Goal: Task Accomplishment & Management: Manage account settings

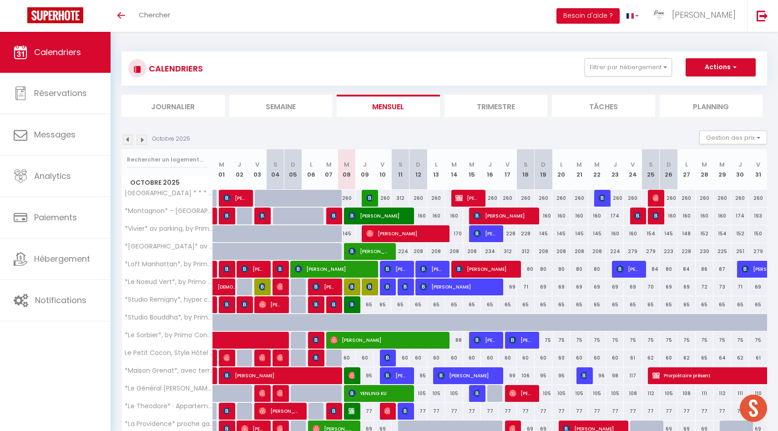
click at [142, 145] on div "Octobre 2025 Gestion des prix Nb Nuits minimum Règles Disponibilité" at bounding box center [445, 140] width 646 height 19
click at [142, 140] on img at bounding box center [142, 140] width 10 height 10
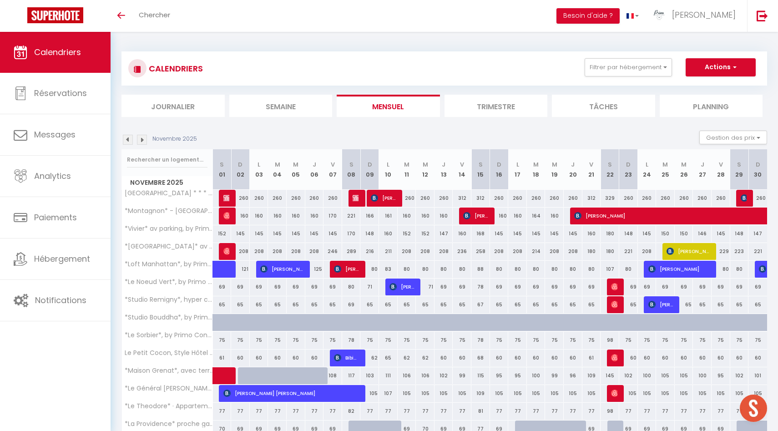
scroll to position [173, 0]
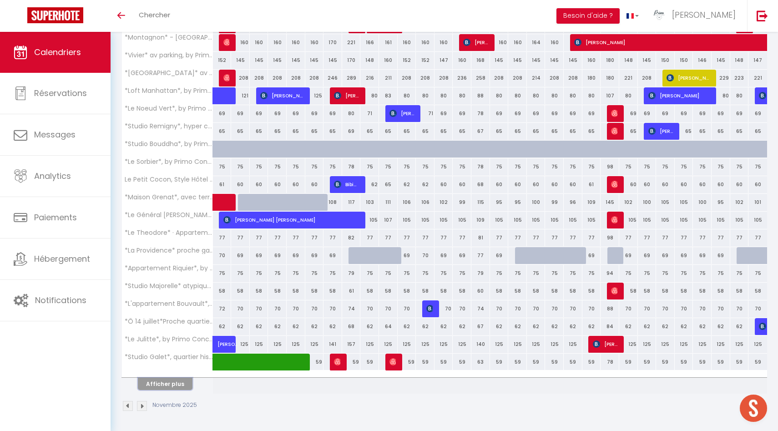
click at [181, 382] on button "Afficher plus" at bounding box center [165, 384] width 55 height 12
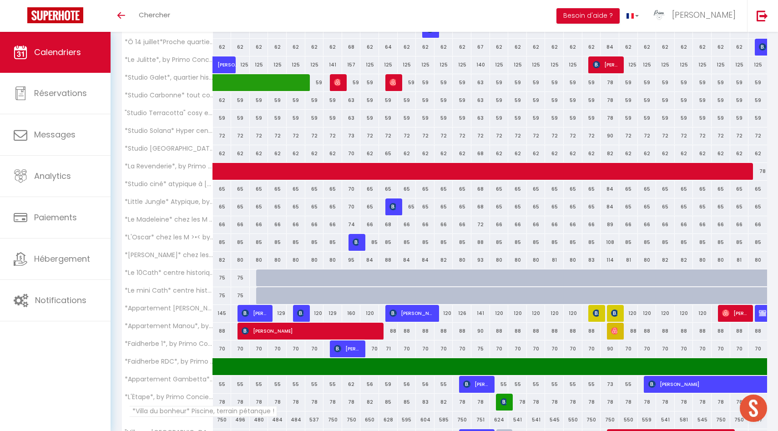
scroll to position [529, 0]
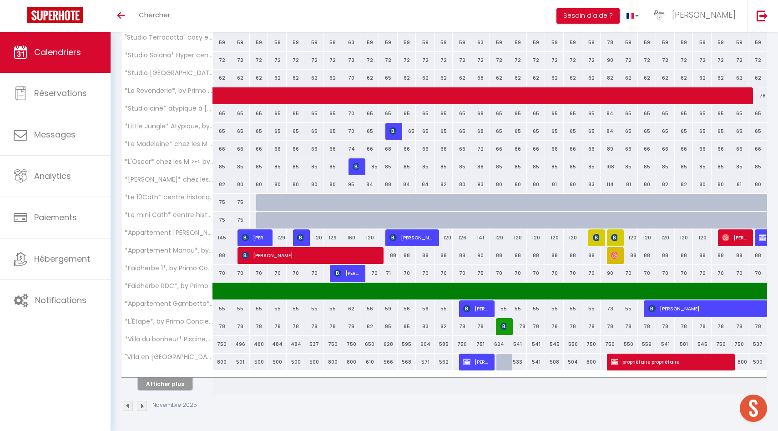
click at [178, 382] on button "Afficher plus" at bounding box center [165, 384] width 55 height 12
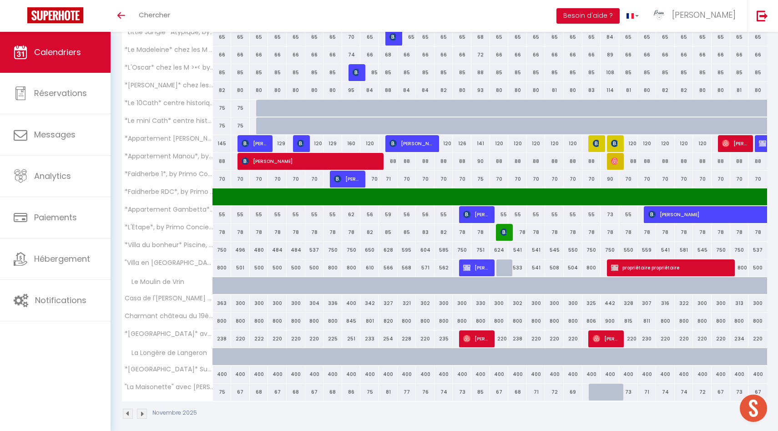
scroll to position [631, 0]
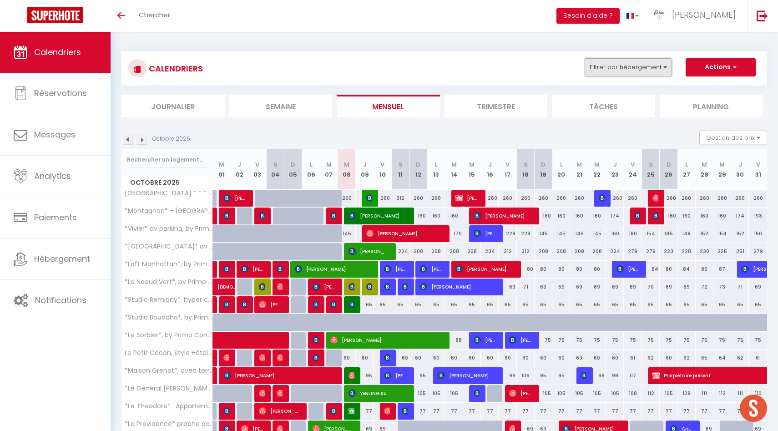
click at [641, 67] on button "Filtrer par hébergement" at bounding box center [628, 67] width 87 height 18
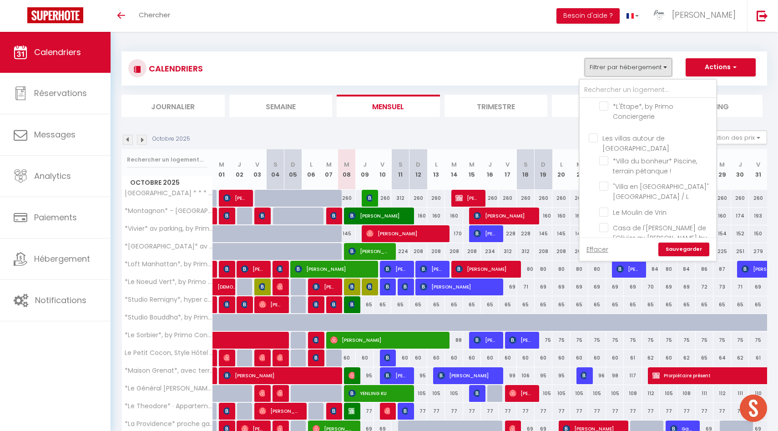
scroll to position [1074, 0]
click at [606, 225] on input "Le Moulin de Vrin" at bounding box center [657, 229] width 114 height 9
checkbox input "true"
checkbox input "false"
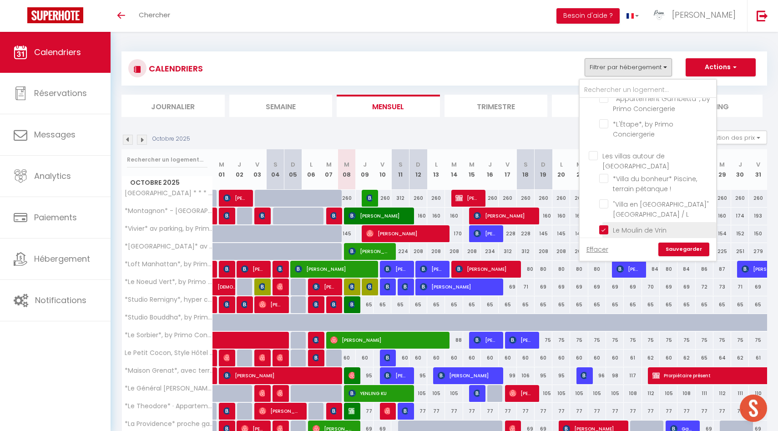
checkbox input "false"
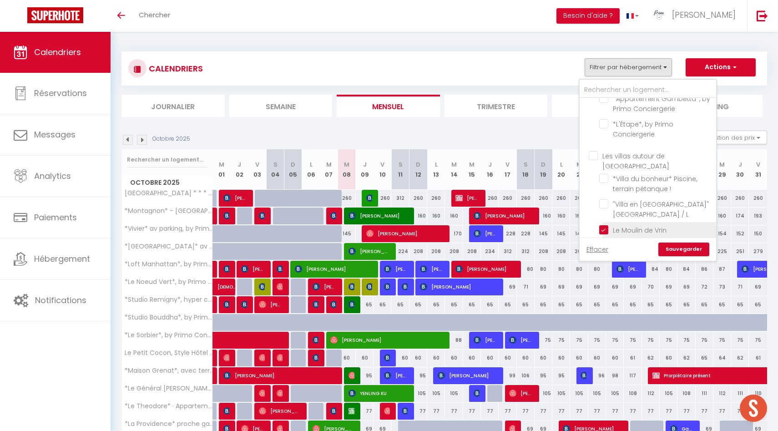
checkbox input "false"
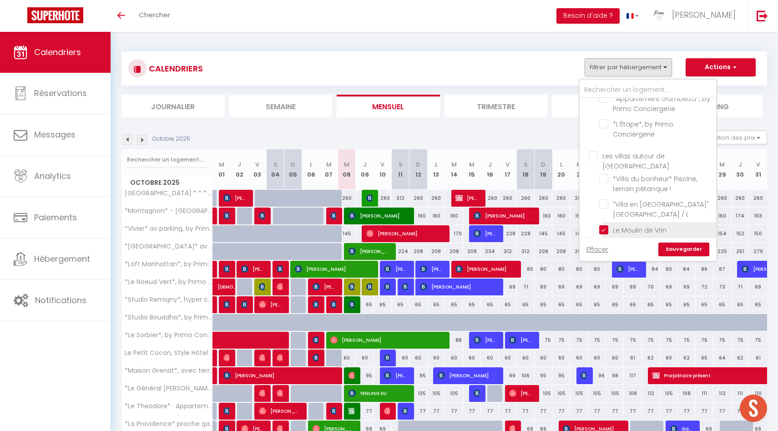
checkbox input "false"
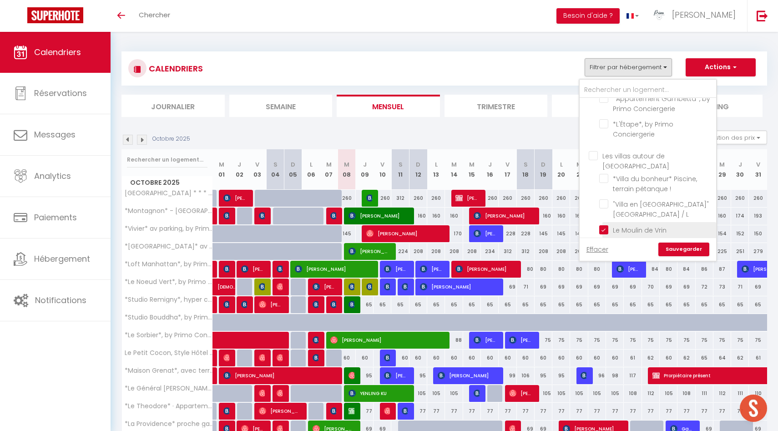
checkbox input "false"
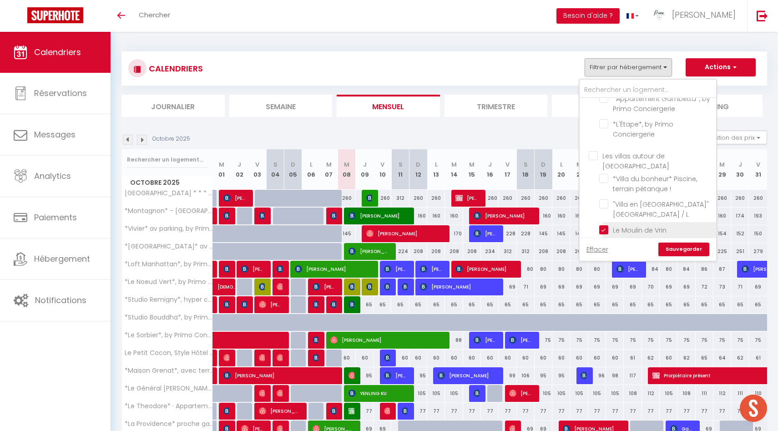
checkbox input "false"
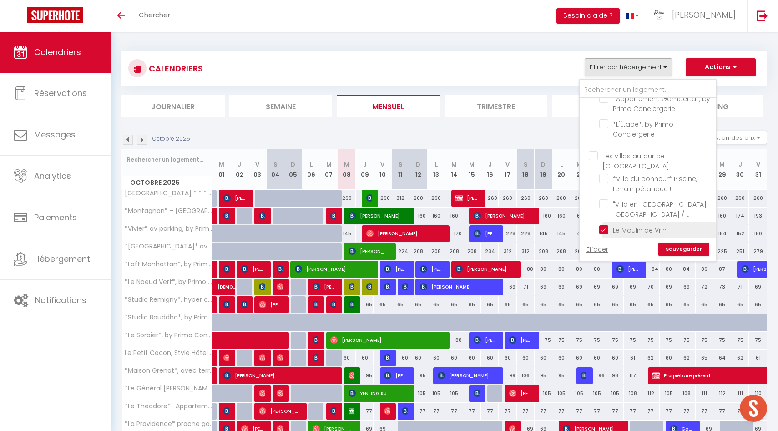
checkbox input "false"
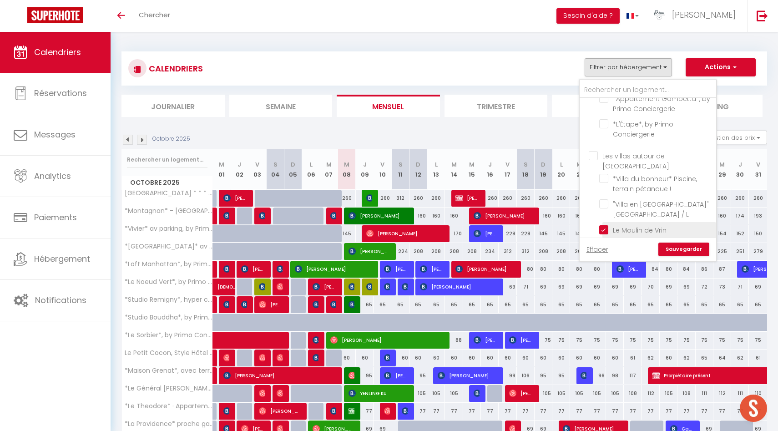
checkbox input "false"
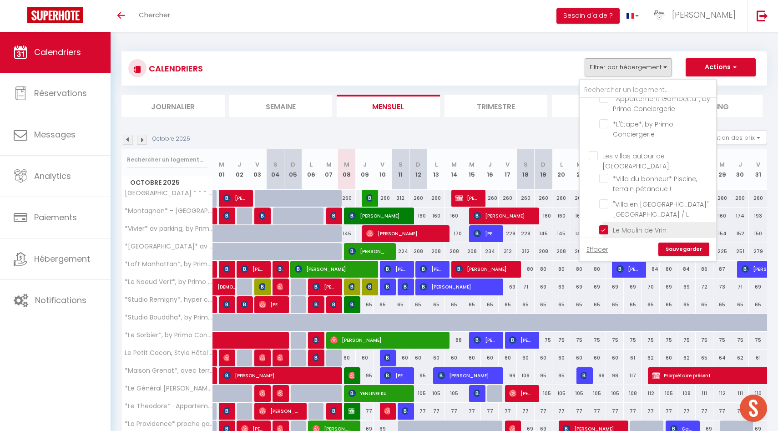
checkbox input "false"
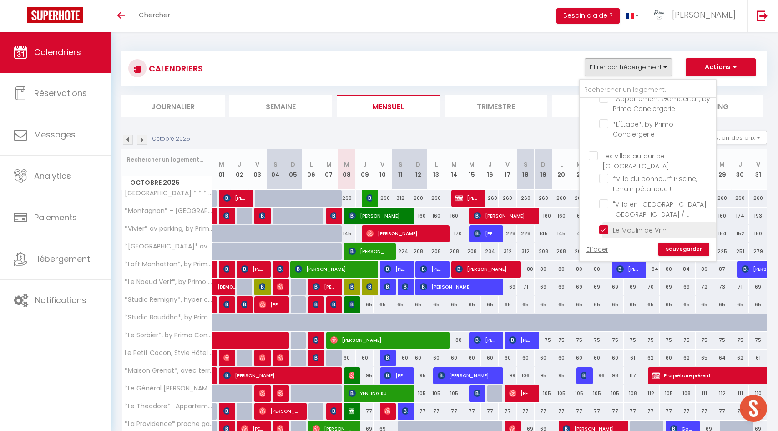
checkbox input "false"
click at [606, 199] on input ""Villa en [GEOGRAPHIC_DATA]" [GEOGRAPHIC_DATA] / L" at bounding box center [657, 203] width 114 height 9
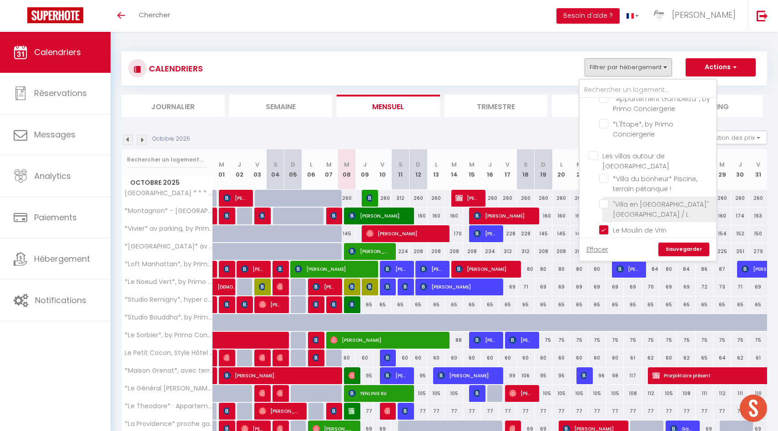
checkbox input "true"
checkbox input "false"
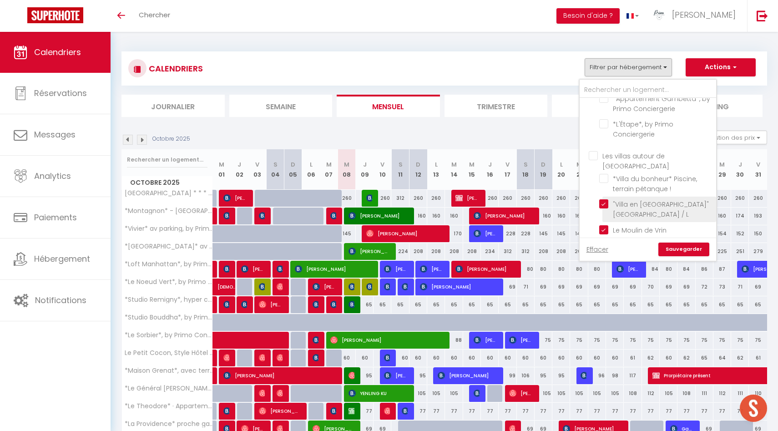
checkbox input "false"
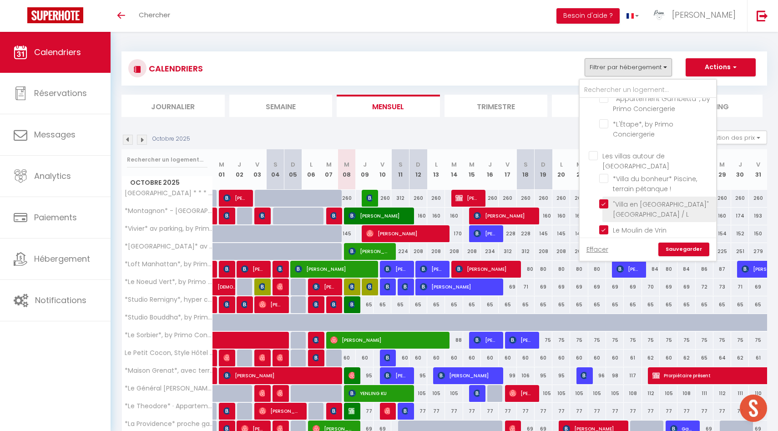
checkbox input "false"
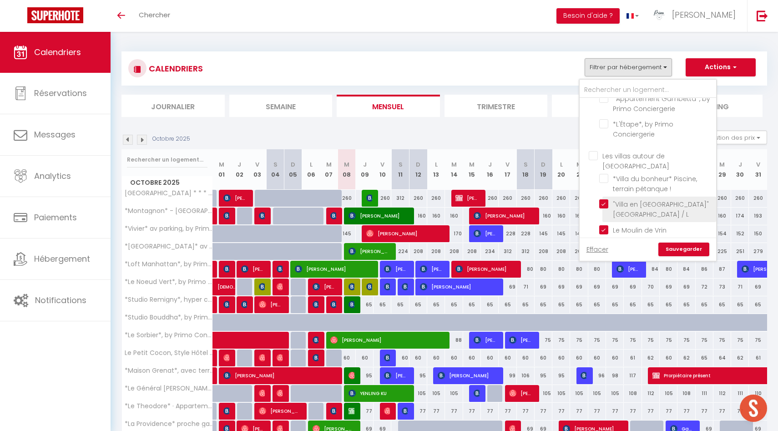
checkbox input "false"
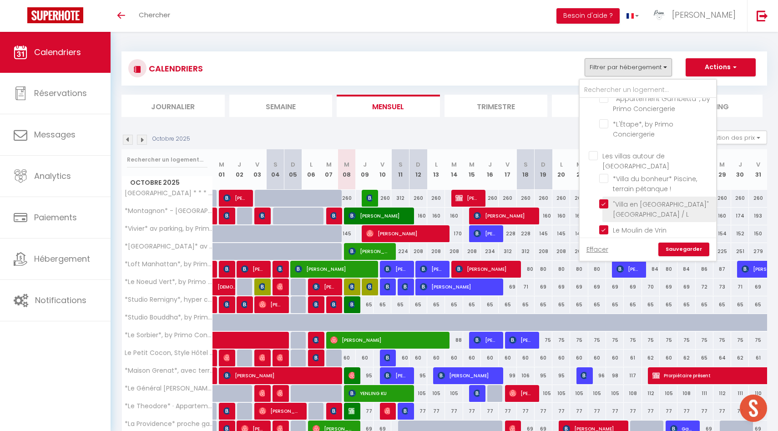
checkbox input "false"
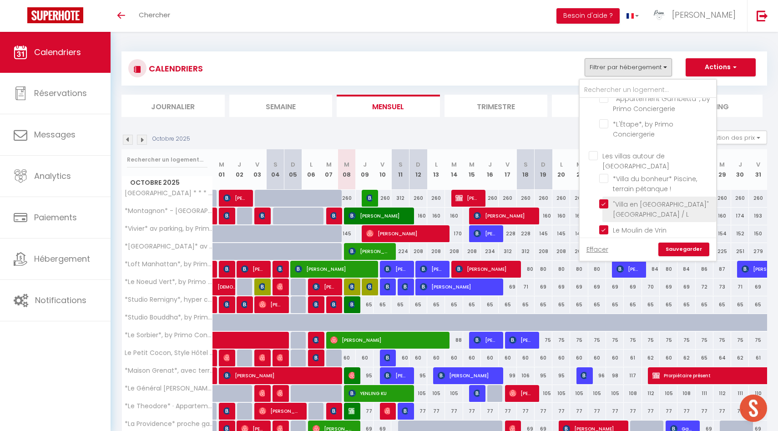
checkbox input "false"
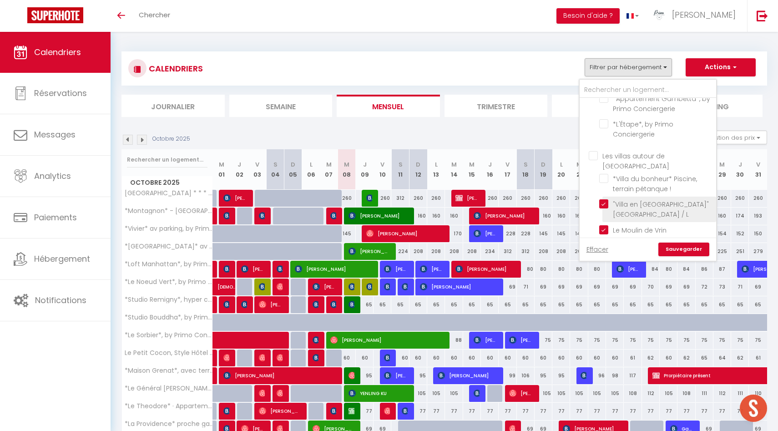
checkbox input "false"
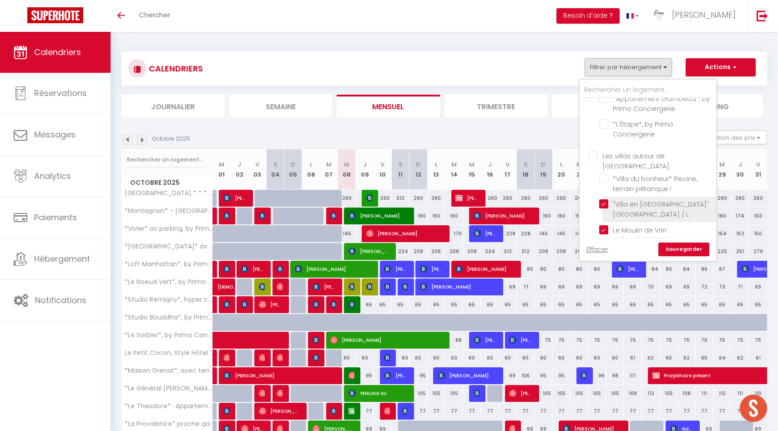
checkbox input "false"
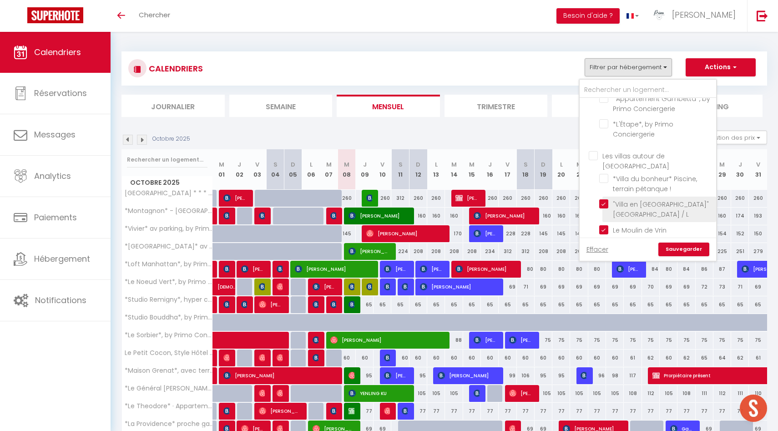
checkbox input "false"
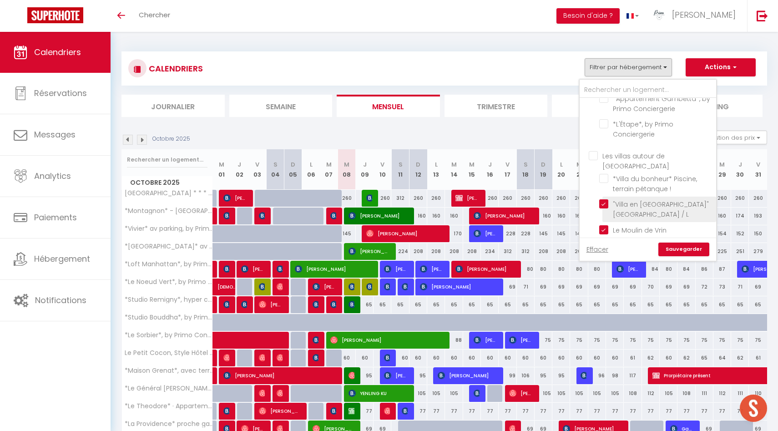
checkbox input "false"
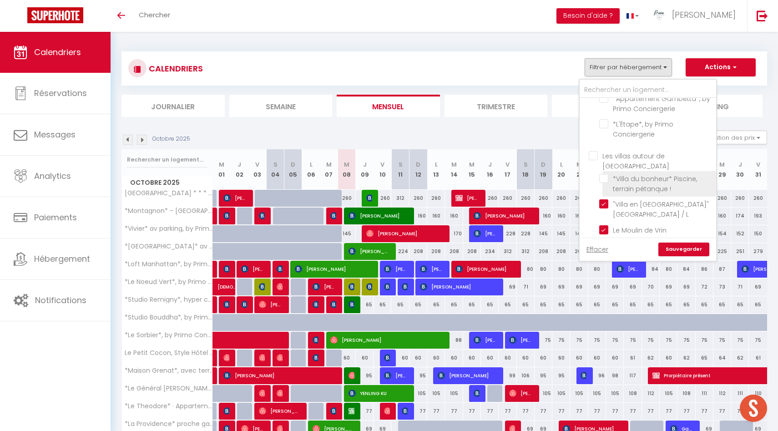
click at [605, 174] on input "*Villa du bonheur* Piscine, terrain pétanque !" at bounding box center [657, 178] width 114 height 9
checkbox input "true"
checkbox input "false"
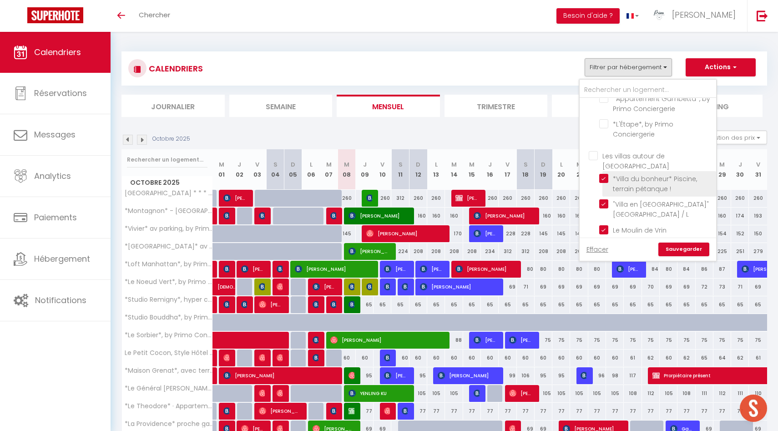
checkbox input "false"
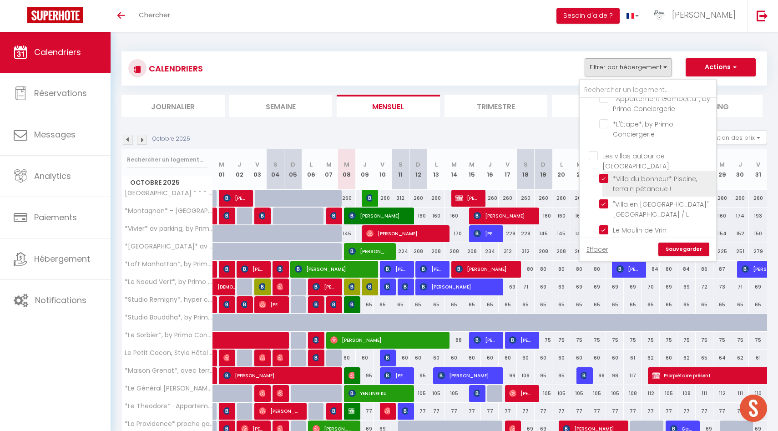
checkbox input "false"
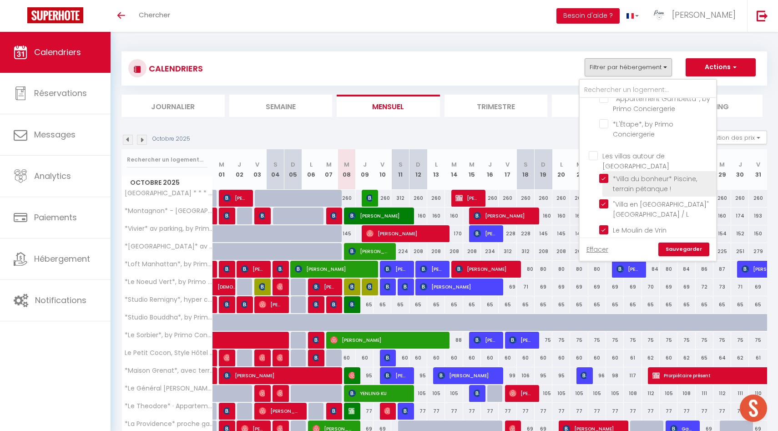
checkbox input "false"
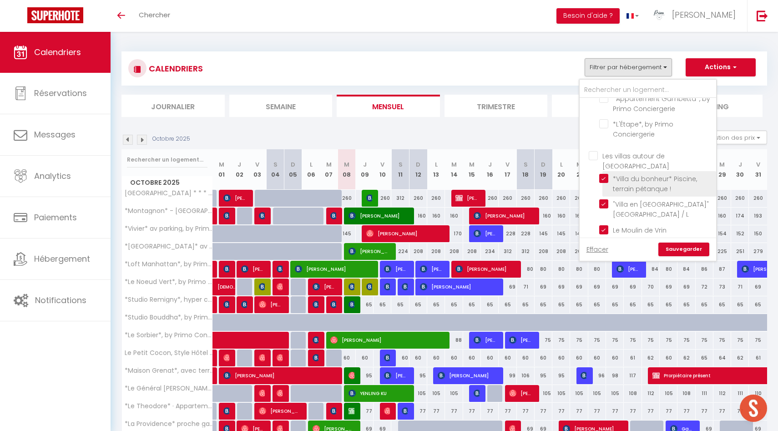
checkbox input "false"
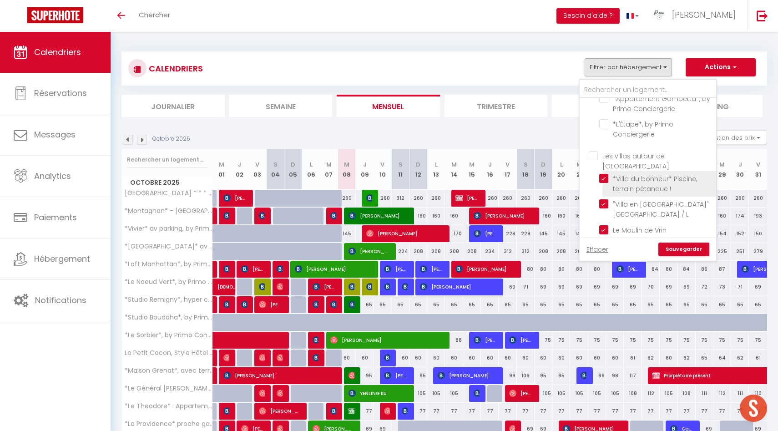
checkbox input "false"
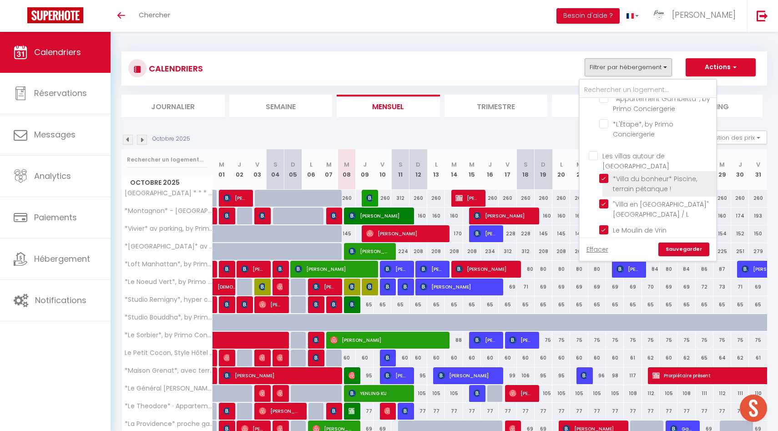
checkbox input "false"
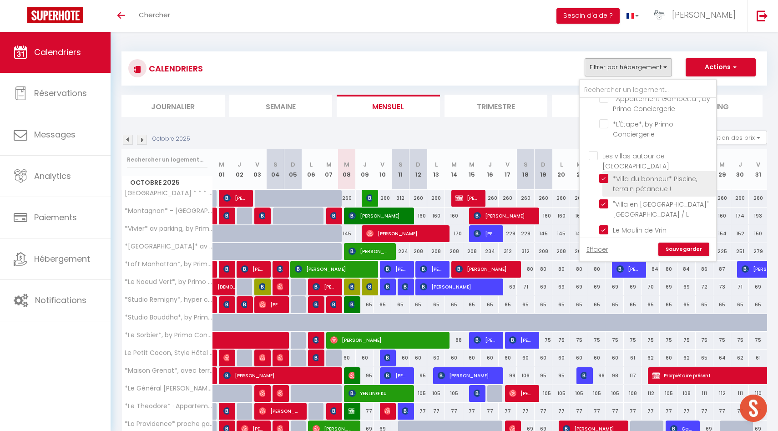
checkbox input "false"
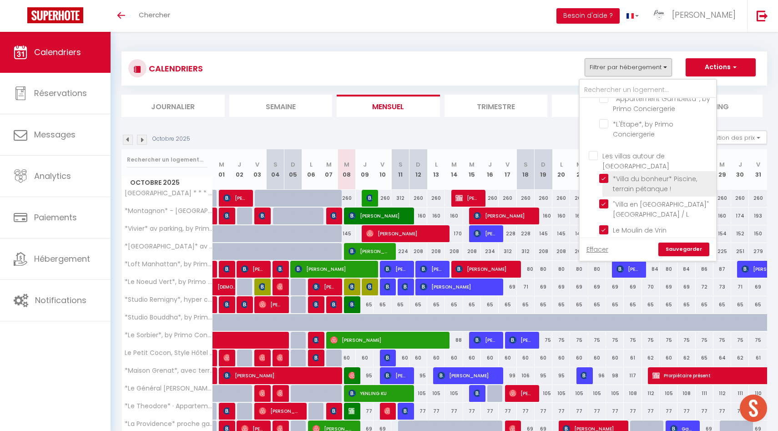
checkbox input "false"
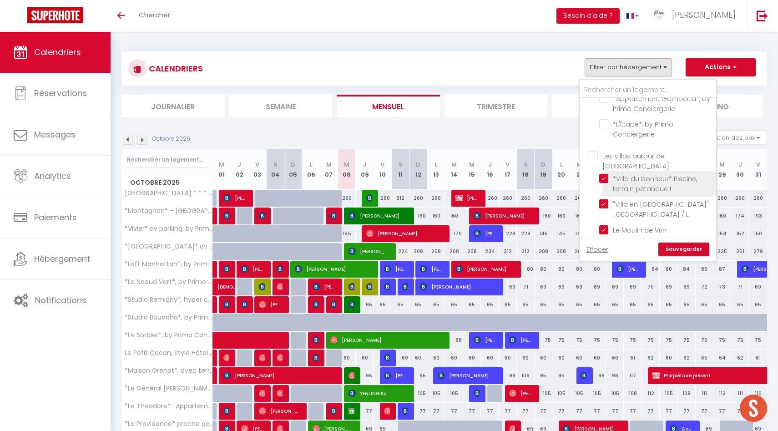
checkbox input "false"
click at [606, 276] on input "Charmant château du 19ème siècle" at bounding box center [657, 280] width 114 height 9
checkbox input "true"
checkbox input "false"
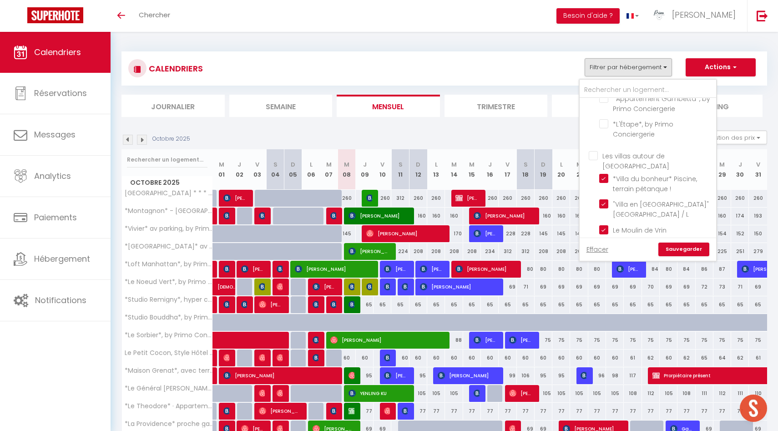
checkbox input "false"
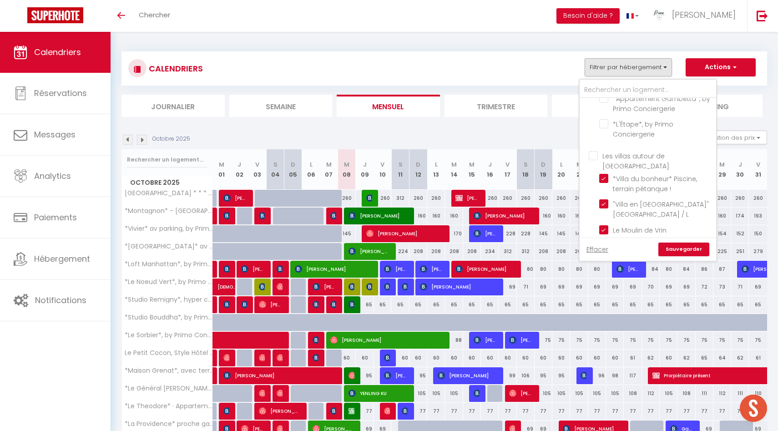
checkbox input "false"
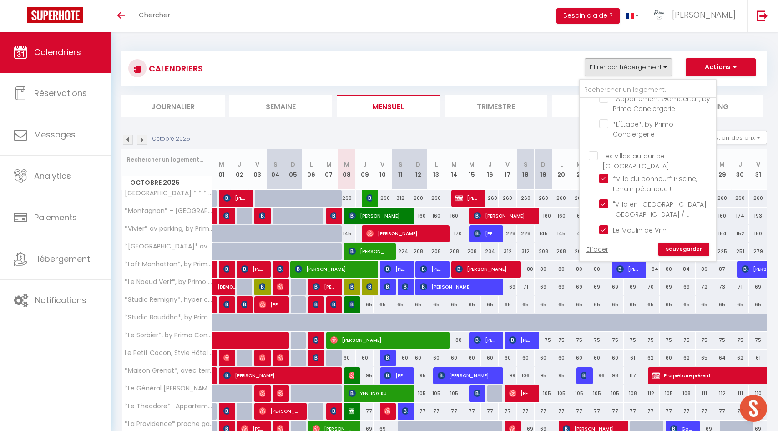
checkbox input "false"
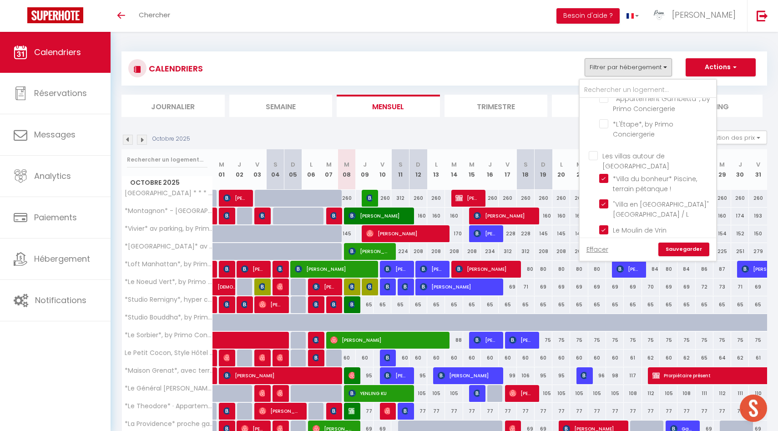
checkbox input "false"
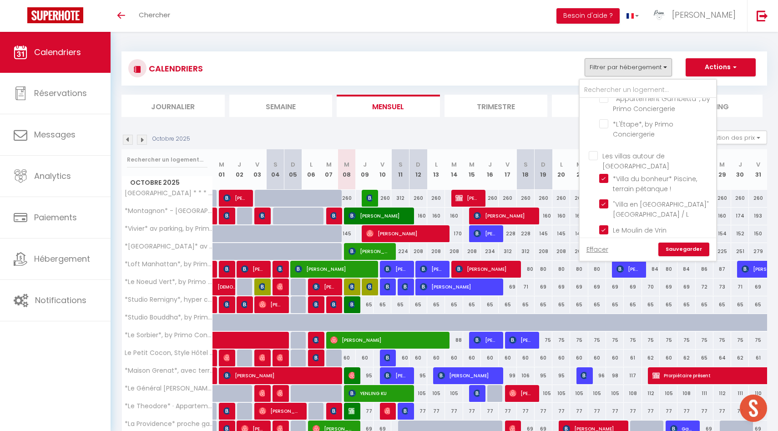
checkbox input "false"
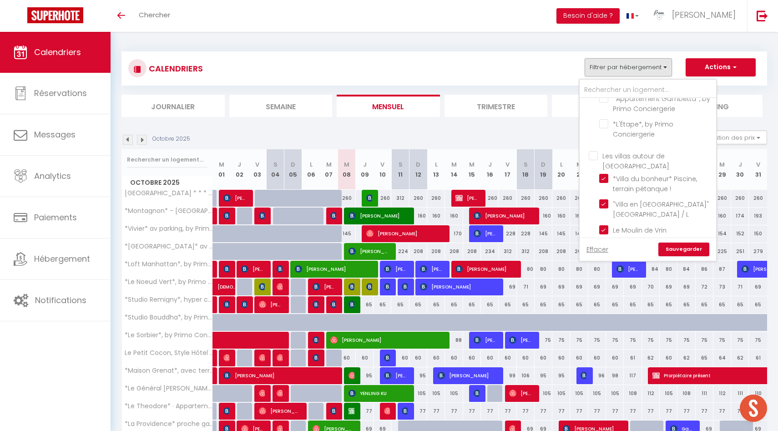
checkbox input "false"
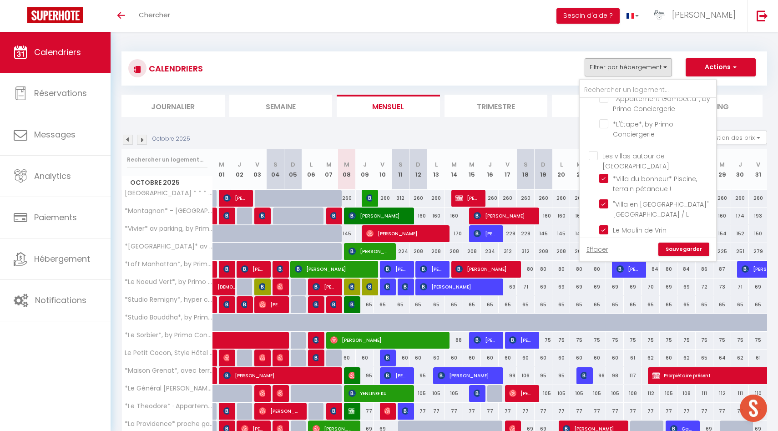
checkbox input "false"
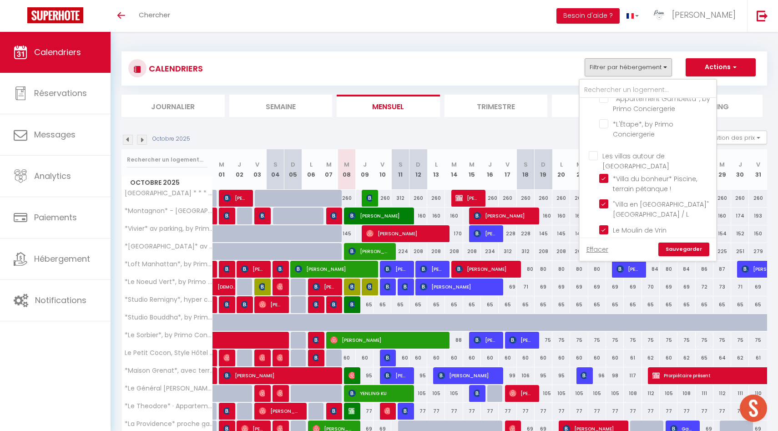
checkbox input "false"
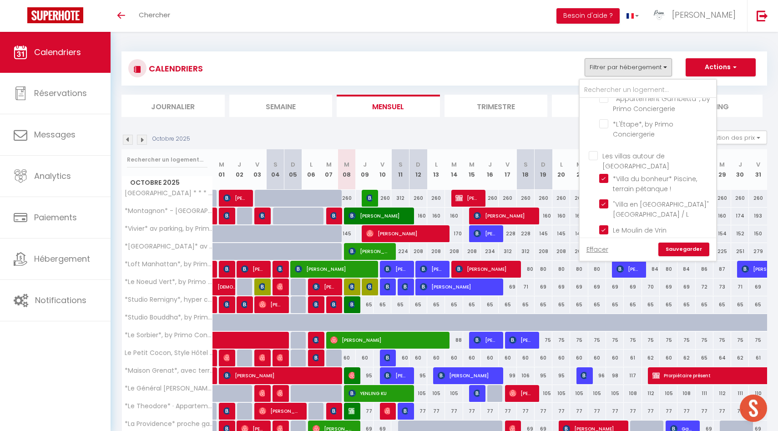
checkbox input "false"
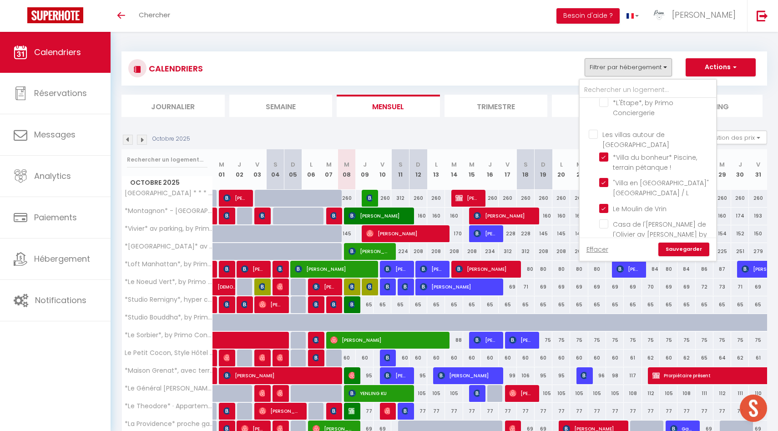
scroll to position [1106, 0]
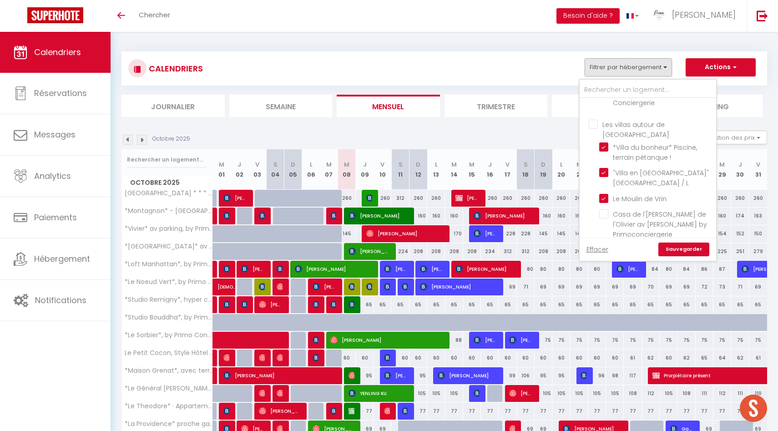
click at [691, 250] on link "Sauvegarder" at bounding box center [684, 250] width 51 height 14
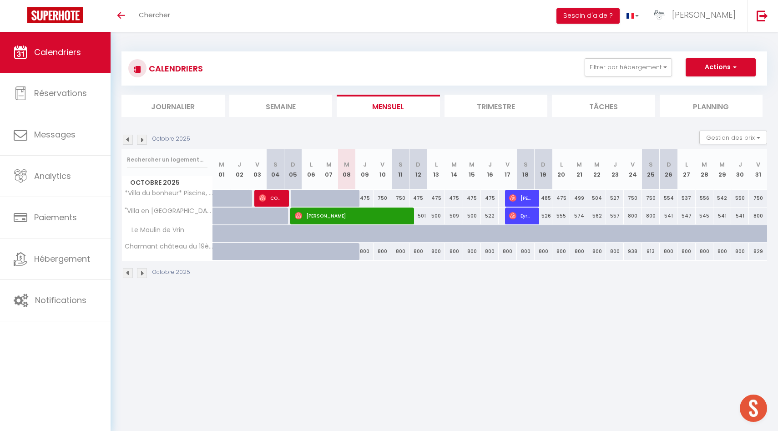
click at [127, 141] on img at bounding box center [128, 140] width 10 height 10
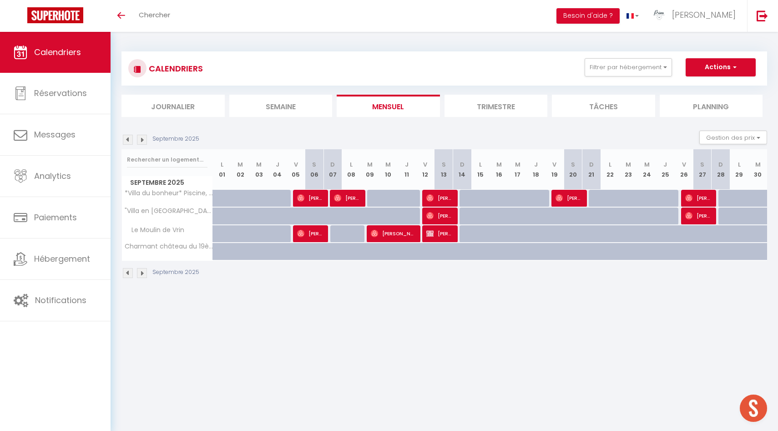
click at [127, 141] on img at bounding box center [128, 140] width 10 height 10
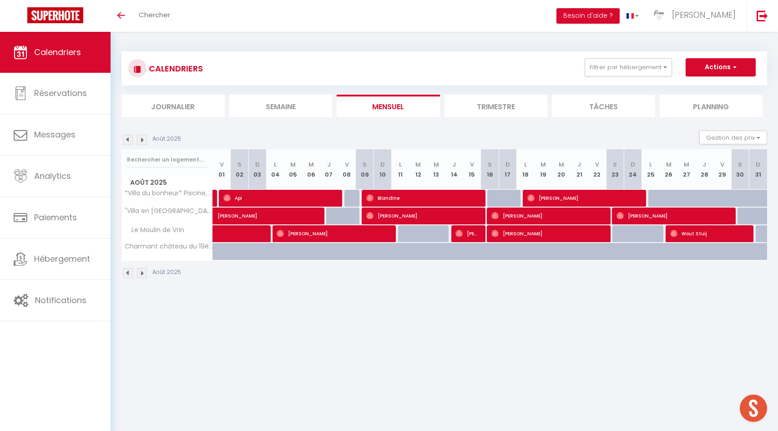
click at [127, 141] on img at bounding box center [128, 140] width 10 height 10
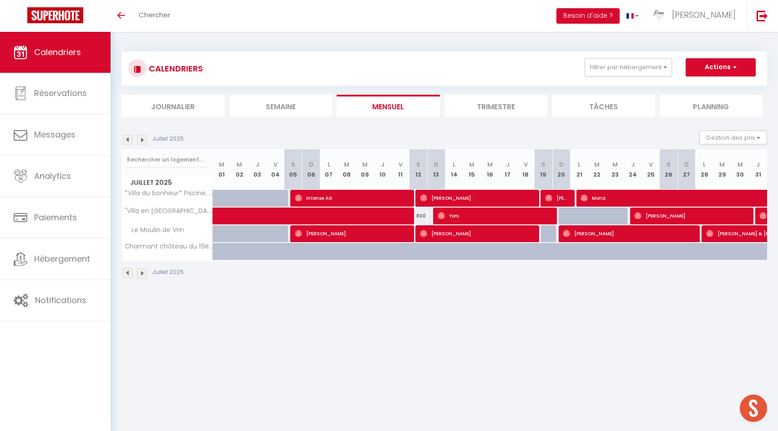
click at [141, 141] on img at bounding box center [142, 140] width 10 height 10
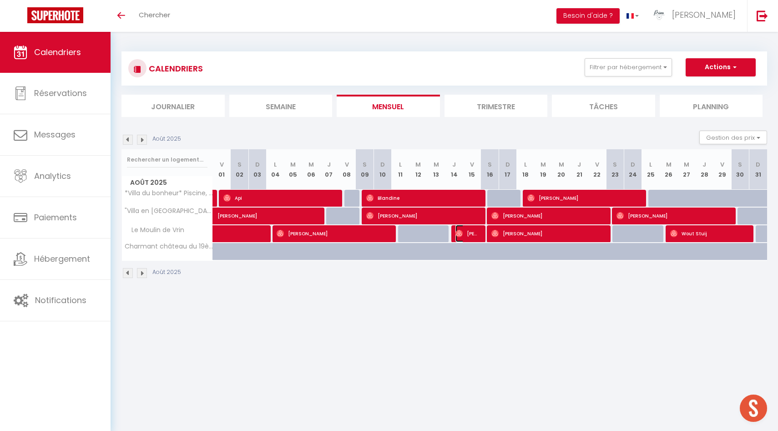
click at [465, 234] on span "Virginie Wiart-Monger" at bounding box center [468, 233] width 24 height 17
select select "OK"
select select "0"
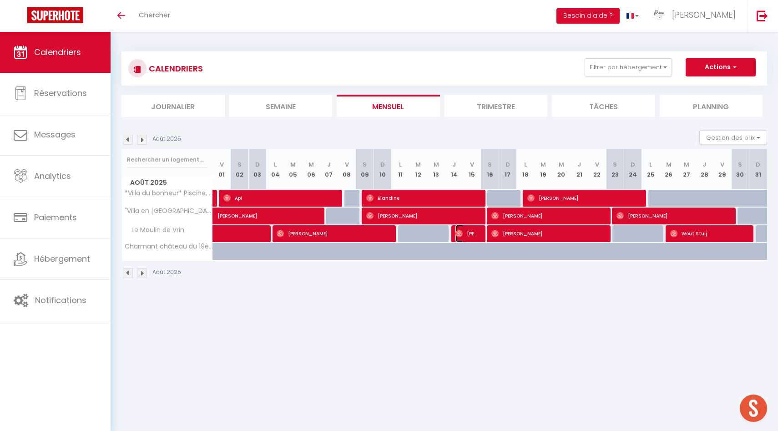
select select "1"
select select
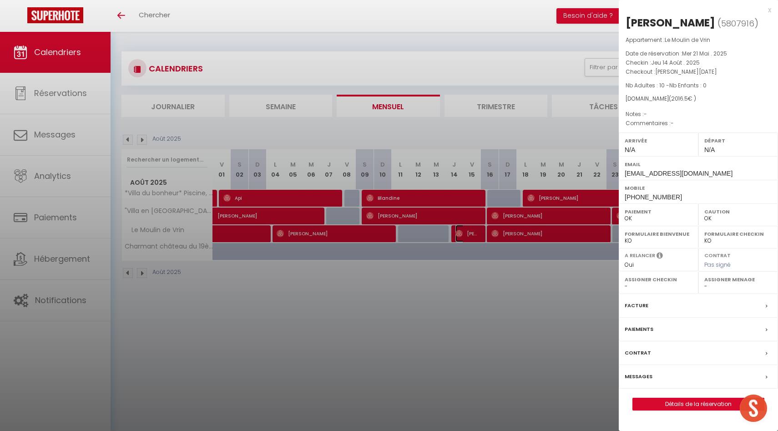
select select "44490"
click at [465, 234] on div at bounding box center [389, 215] width 778 height 431
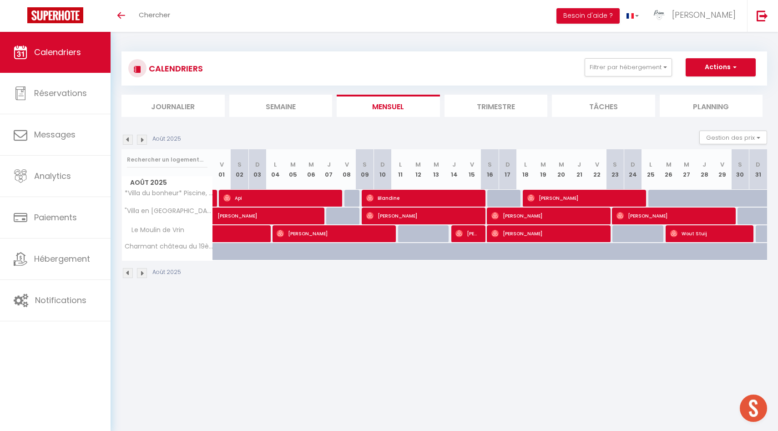
click at [140, 141] on img at bounding box center [142, 140] width 10 height 10
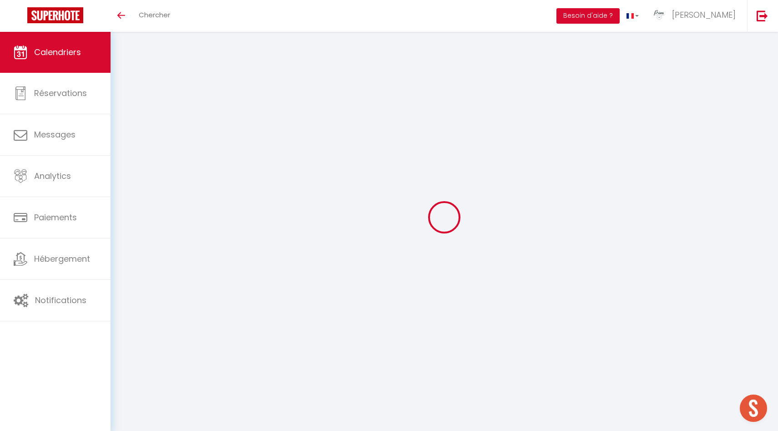
select select "0"
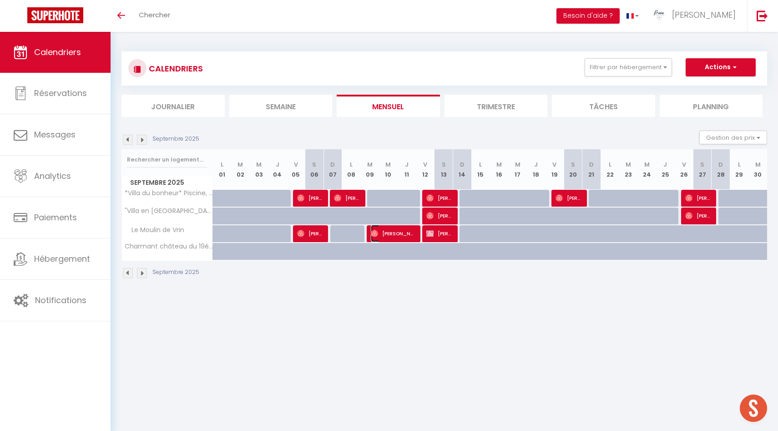
click at [391, 238] on span "Karine Vilchien" at bounding box center [393, 233] width 44 height 17
select select "32848"
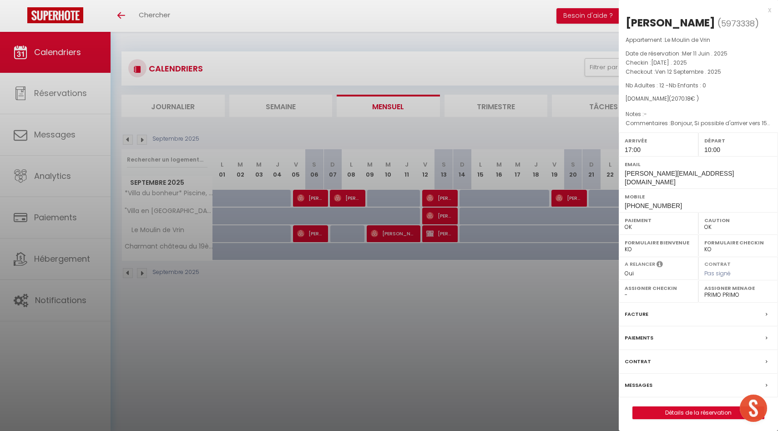
click at [384, 315] on div at bounding box center [389, 215] width 778 height 431
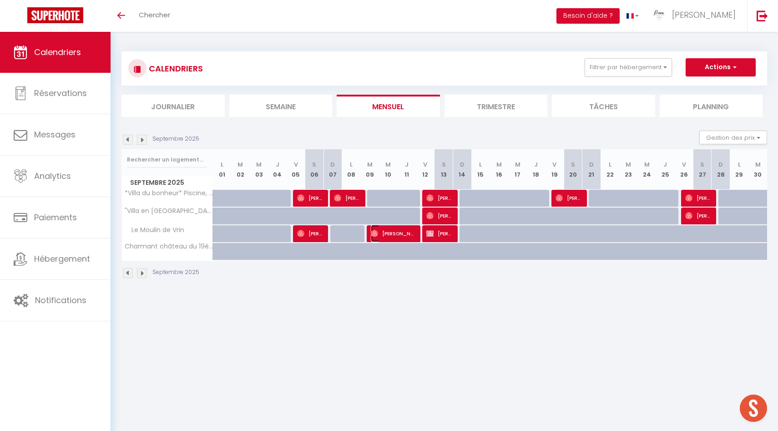
click at [394, 234] on span "Karine Vilchien" at bounding box center [393, 233] width 44 height 17
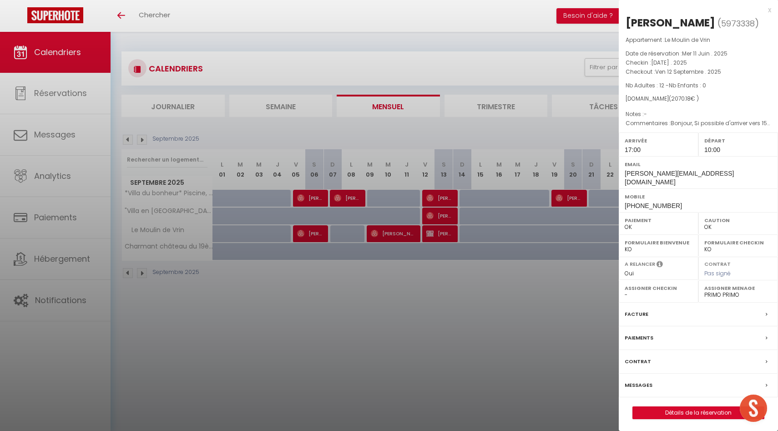
click at [395, 233] on div at bounding box center [389, 215] width 778 height 431
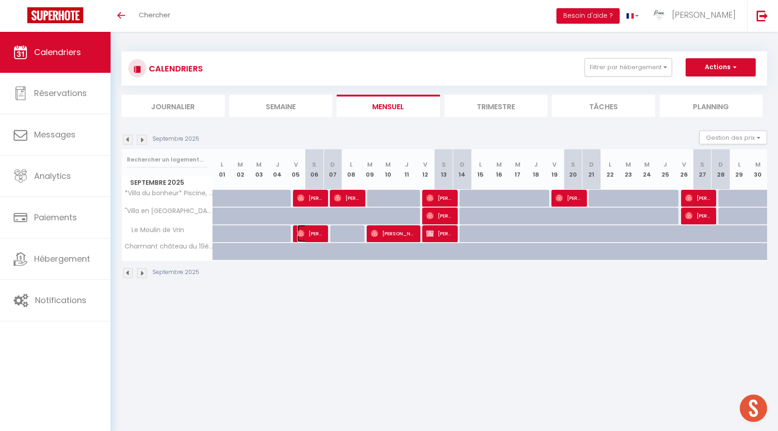
click at [309, 237] on span "Victor Bonnot" at bounding box center [309, 233] width 25 height 17
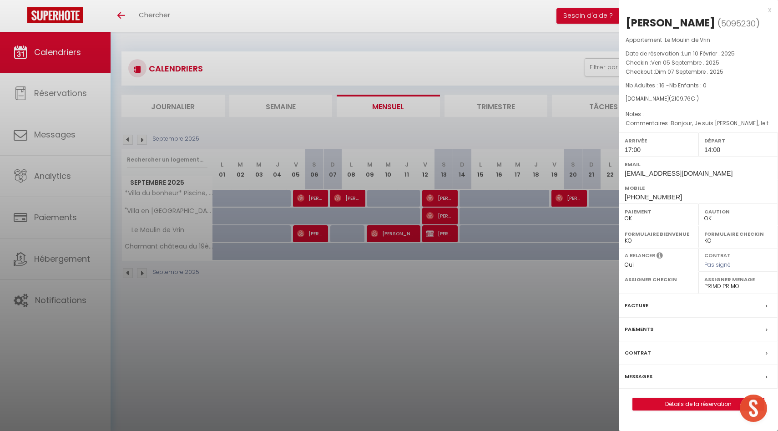
click at [309, 237] on div at bounding box center [389, 215] width 778 height 431
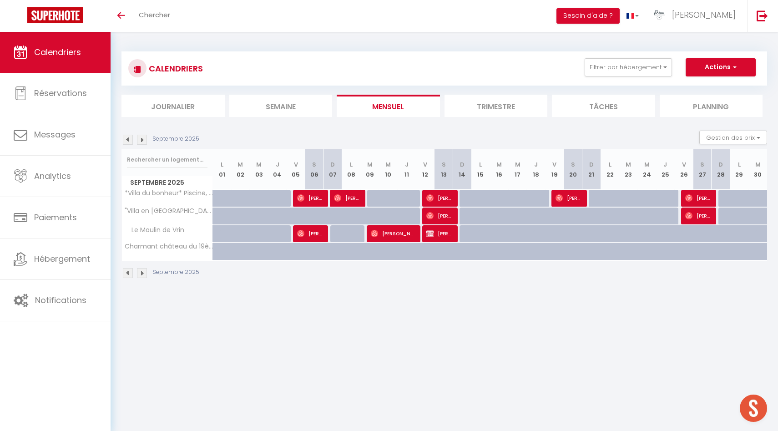
click at [129, 140] on img at bounding box center [128, 140] width 10 height 10
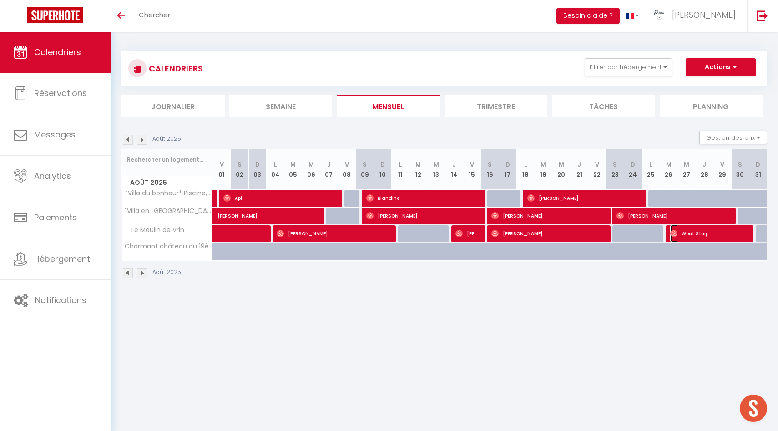
click at [686, 232] on span "Wout Stuij" at bounding box center [709, 233] width 77 height 17
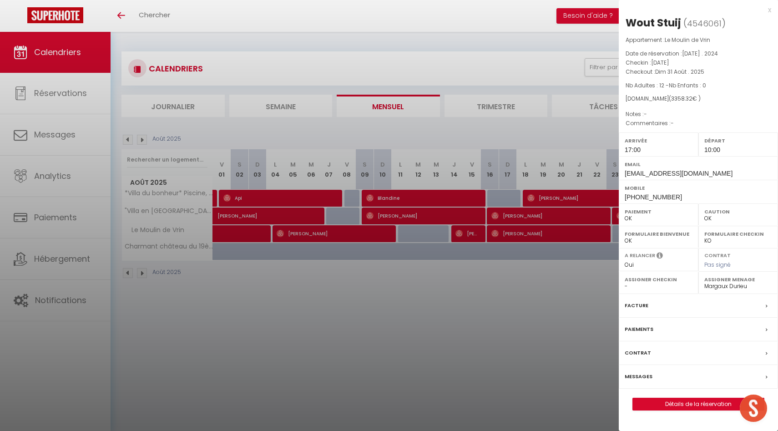
click at [554, 244] on div at bounding box center [389, 215] width 778 height 431
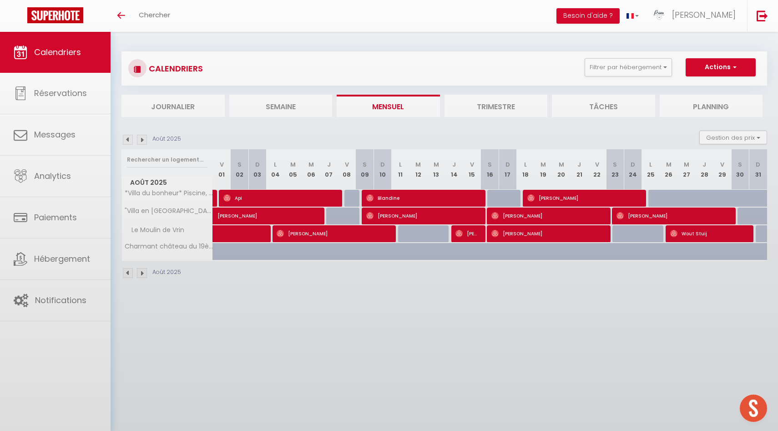
click at [547, 234] on body "🟢 Des questions ou besoin d'assistance pour la migration AirBnB? Prenez rdv >>>…" at bounding box center [389, 247] width 778 height 431
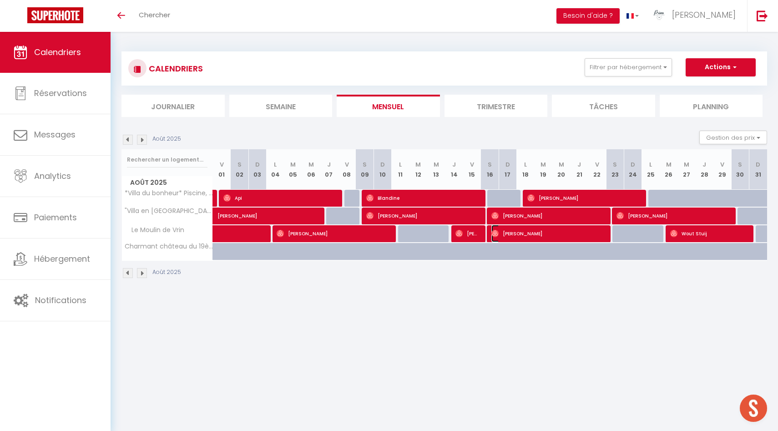
click at [547, 234] on span "Jens Van De Zande" at bounding box center [548, 233] width 112 height 17
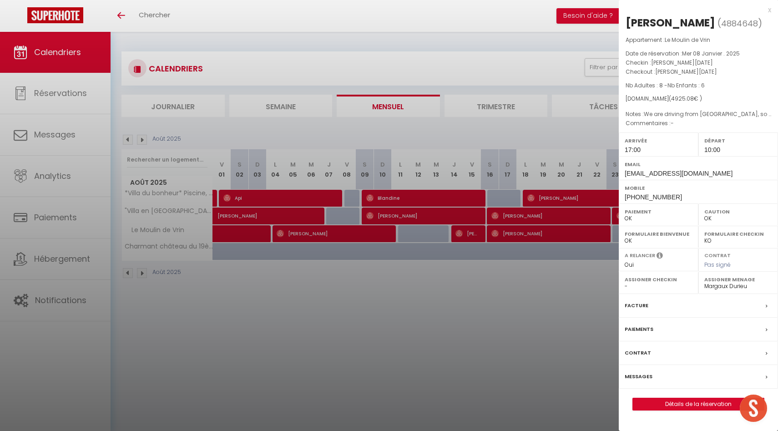
click at [547, 234] on div at bounding box center [389, 215] width 778 height 431
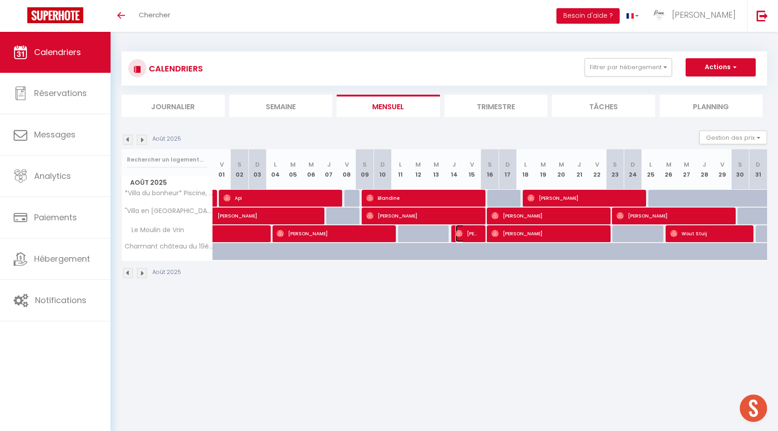
click at [474, 234] on span "Virginie Wiart-Monger" at bounding box center [468, 233] width 24 height 17
select select "44490"
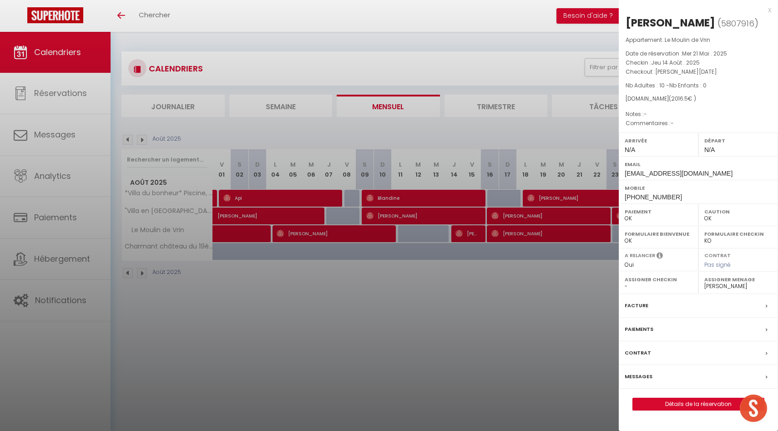
click at [474, 234] on div at bounding box center [389, 215] width 778 height 431
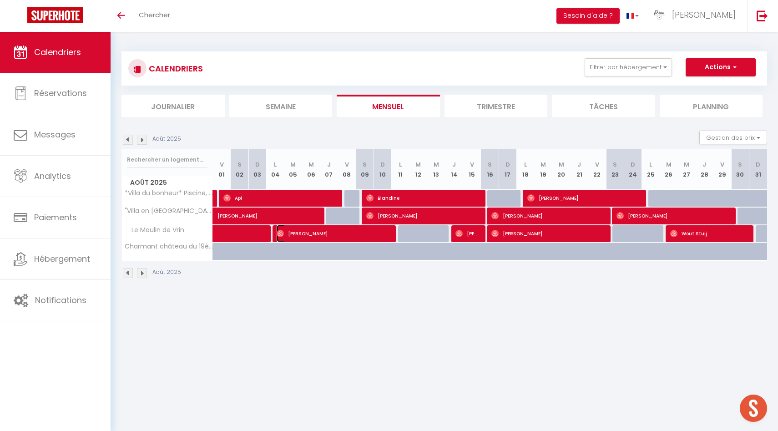
click at [373, 232] on span "Rodger Yuile" at bounding box center [333, 233] width 112 height 17
select select "1"
select select "42997"
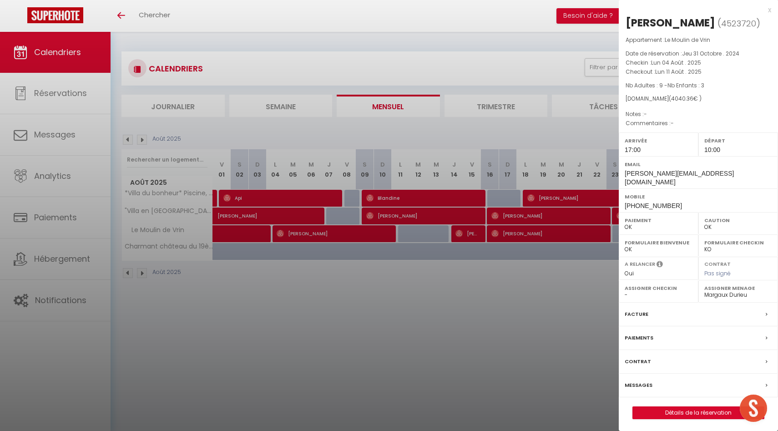
click at [373, 232] on div at bounding box center [389, 215] width 778 height 431
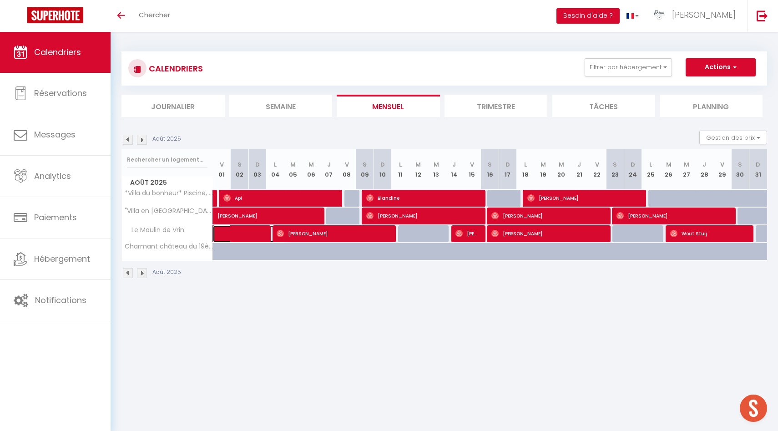
click at [254, 234] on span at bounding box center [255, 233] width 63 height 17
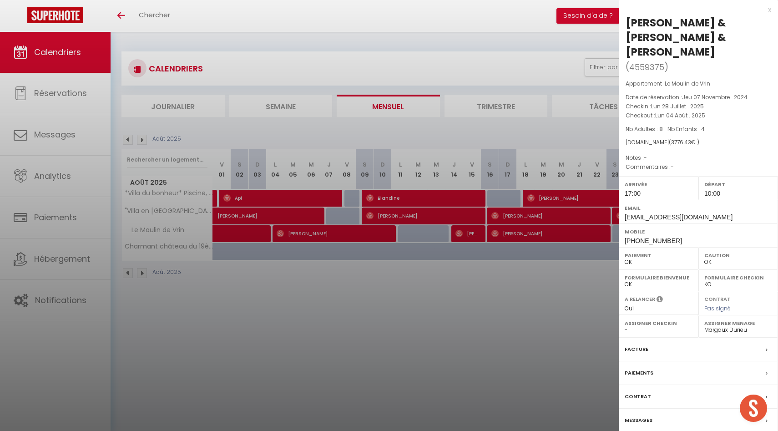
click at [286, 277] on div at bounding box center [389, 215] width 778 height 431
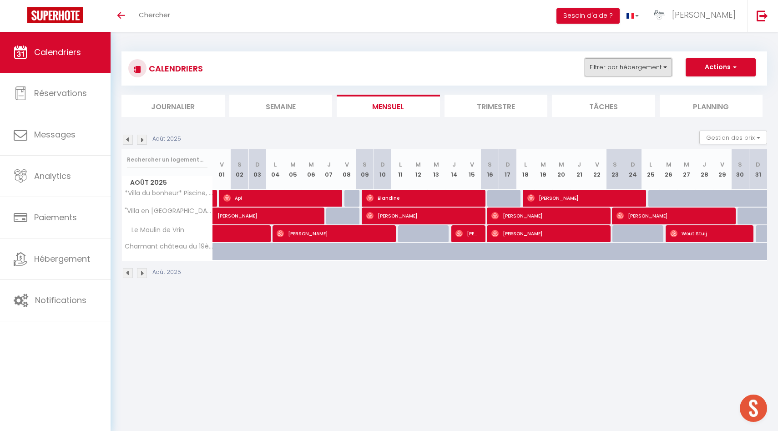
click at [642, 66] on button "Filtrer par hébergement" at bounding box center [628, 67] width 87 height 18
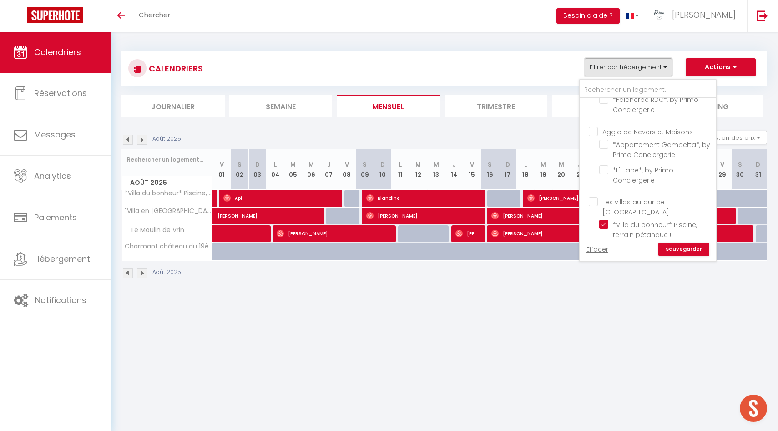
scroll to position [1027, 0]
click at [601, 222] on input "*Villa du bonheur* Piscine, terrain pétanque !" at bounding box center [657, 226] width 114 height 9
checkbox input "false"
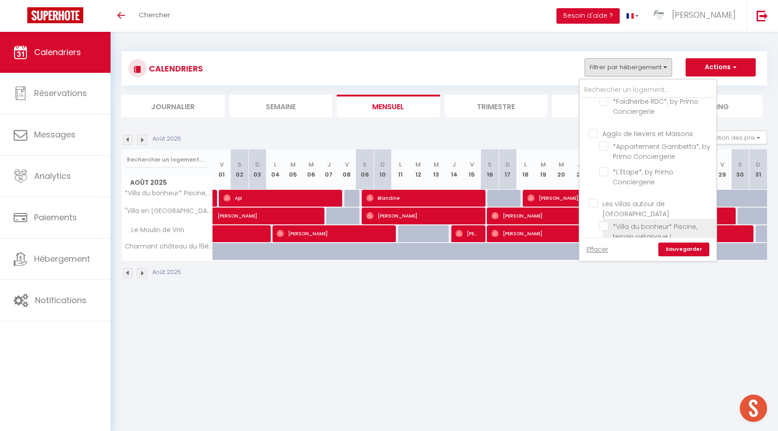
checkbox input "false"
click at [602, 247] on input ""Villa en [GEOGRAPHIC_DATA]" [GEOGRAPHIC_DATA] / L" at bounding box center [657, 251] width 114 height 9
click at [606, 273] on input "Le Moulin de Vrin" at bounding box center [657, 277] width 114 height 9
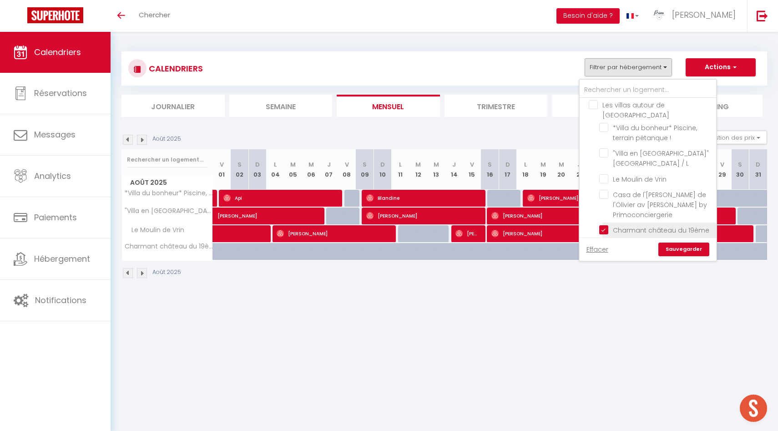
click at [605, 225] on input "Charmant château du 19ème siècle" at bounding box center [657, 229] width 114 height 9
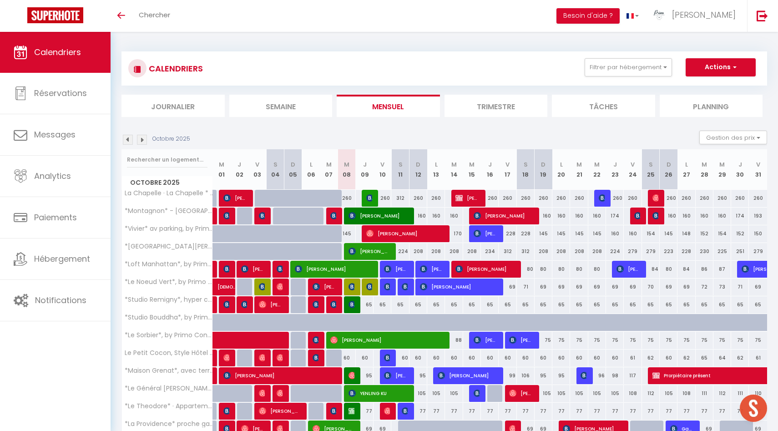
click at [127, 137] on img at bounding box center [128, 140] width 10 height 10
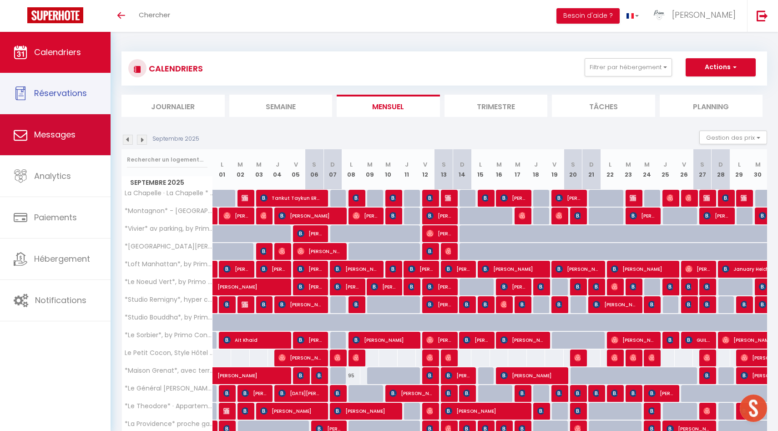
click at [79, 130] on link "Messages" at bounding box center [55, 134] width 111 height 41
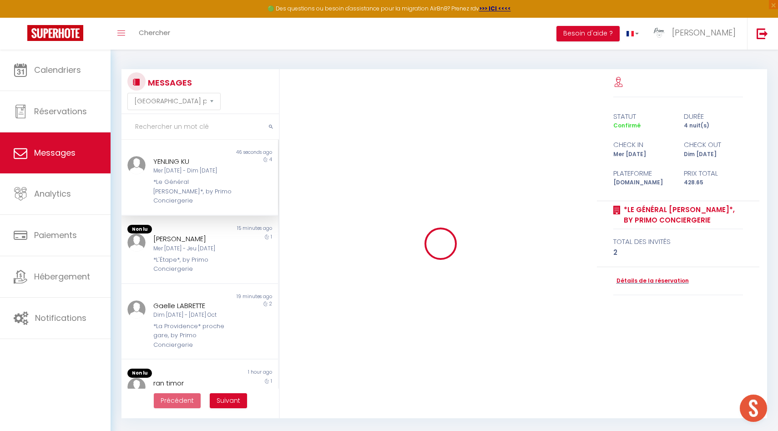
scroll to position [5059, 0]
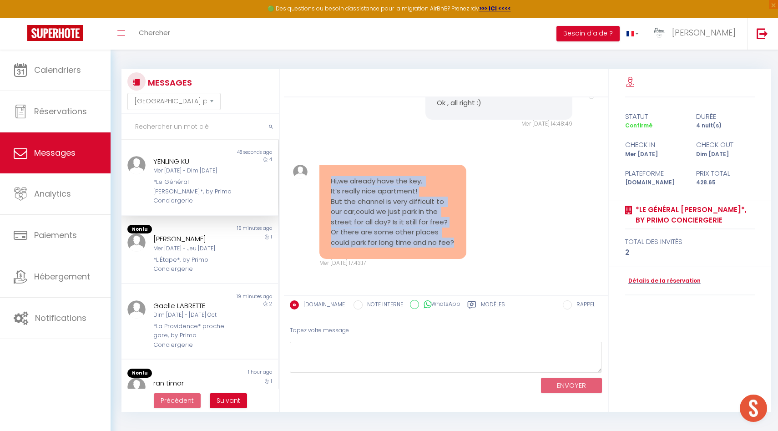
drag, startPoint x: 458, startPoint y: 242, endPoint x: 330, endPoint y: 177, distance: 144.3
click at [330, 177] on div "Hi,we already have the key. It’s really nice apartment! But the channel is very…" at bounding box center [393, 212] width 147 height 95
copy pre "Hi,we already have the key. It’s really nice apartment! But the channel is very…"
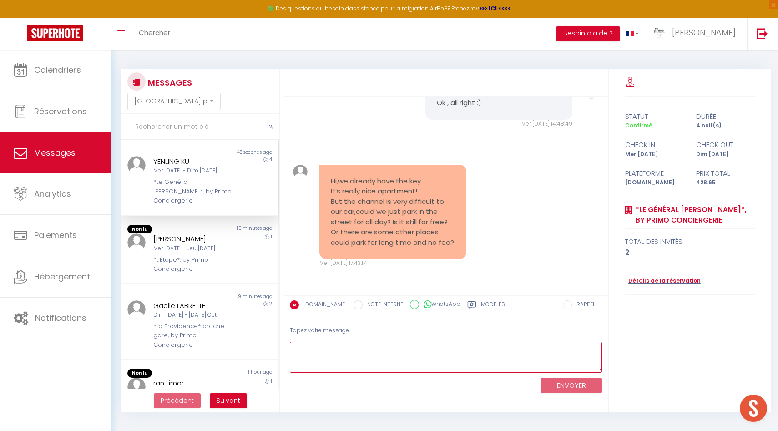
click at [330, 358] on textarea at bounding box center [446, 357] width 312 height 31
paste textarea "I explained to you above that the white places were free ;)"
type textarea "I explained to you above that the white places were free ;)"
click at [582, 384] on button "ENVOYER" at bounding box center [571, 386] width 61 height 16
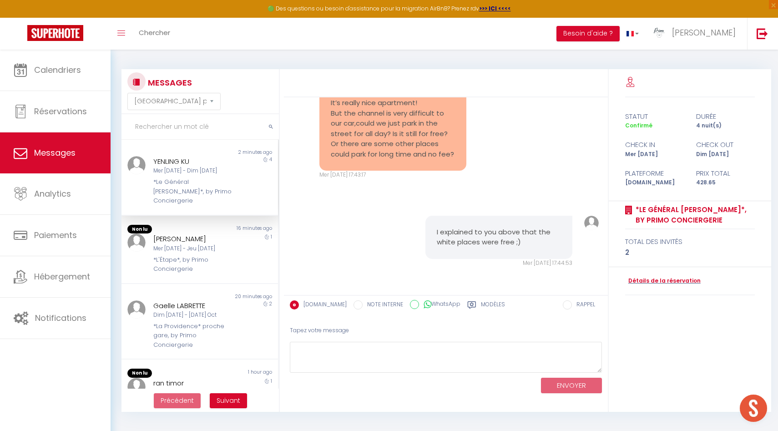
scroll to position [5147, 0]
click at [187, 244] on div "Mer [DATE] - Jeu [DATE]" at bounding box center [193, 248] width 80 height 9
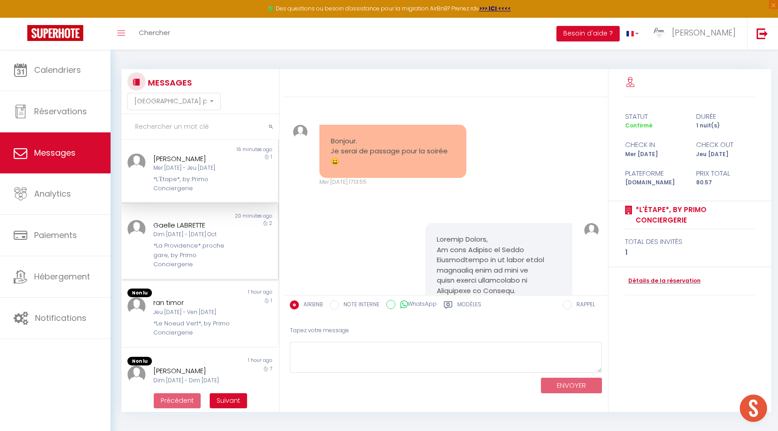
scroll to position [80, 0]
click at [177, 307] on div "Jeu [DATE] - Ven [DATE]" at bounding box center [193, 311] width 80 height 9
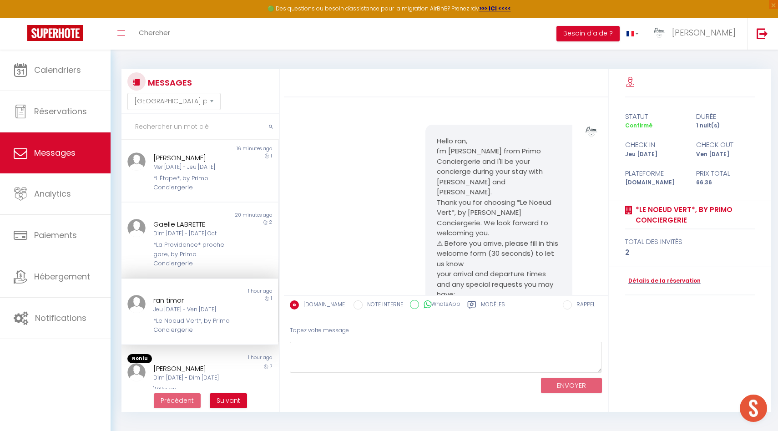
scroll to position [905, 0]
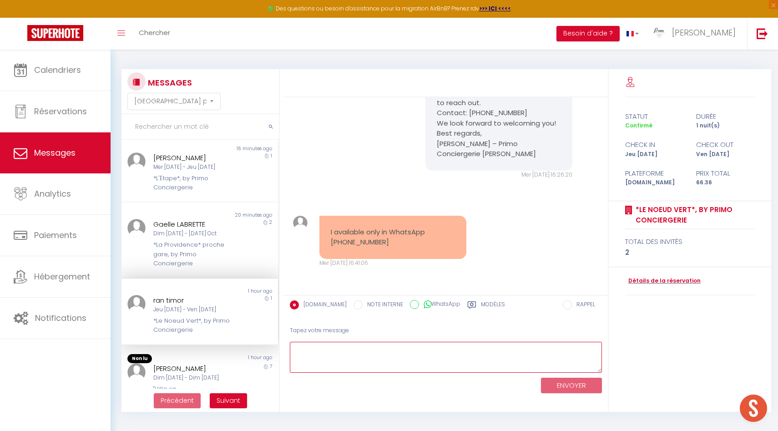
click at [311, 355] on textarea at bounding box center [446, 357] width 312 height 31
type textarea "Don't forget the deposit if you want to acess to the property. ;)"
click at [559, 381] on button "ENVOYER" at bounding box center [571, 386] width 61 height 16
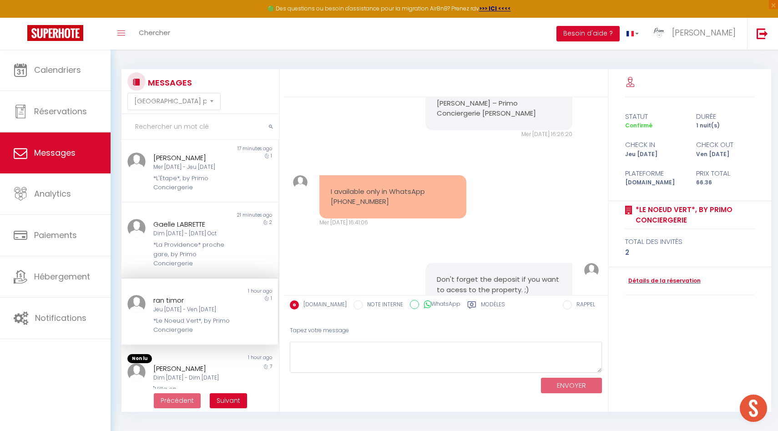
scroll to position [993, 0]
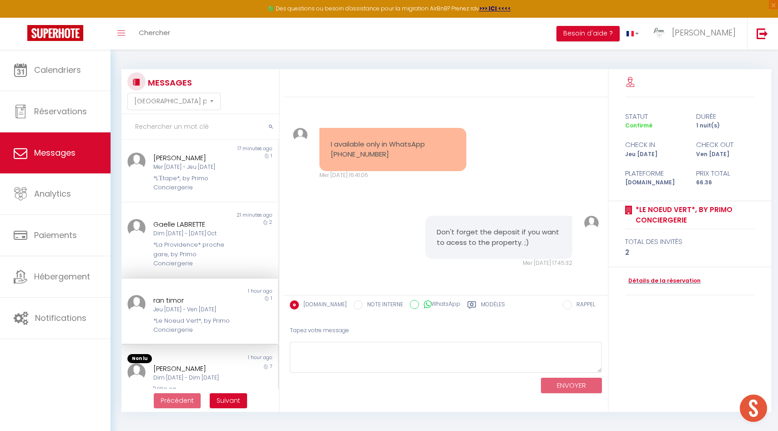
click at [216, 374] on div "Dim [DATE] - Dim [DATE]" at bounding box center [193, 378] width 80 height 9
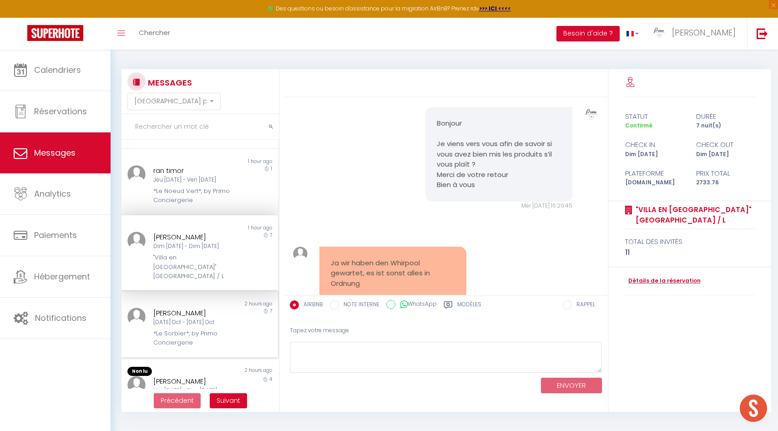
scroll to position [336, 0]
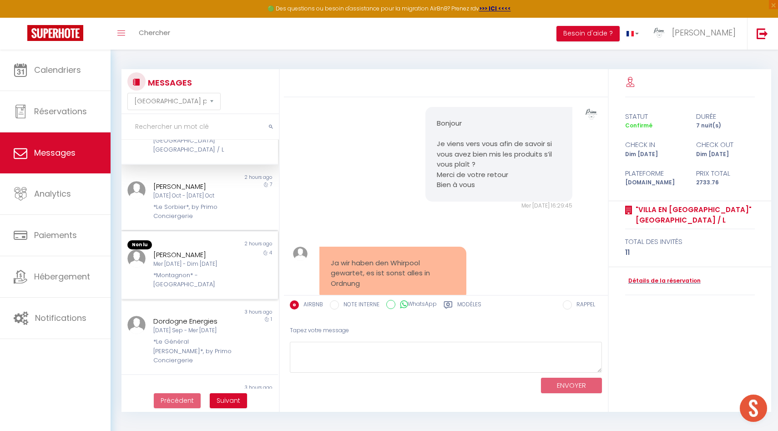
click at [195, 271] on div "*Montagnon* - [GEOGRAPHIC_DATA]" at bounding box center [193, 280] width 80 height 19
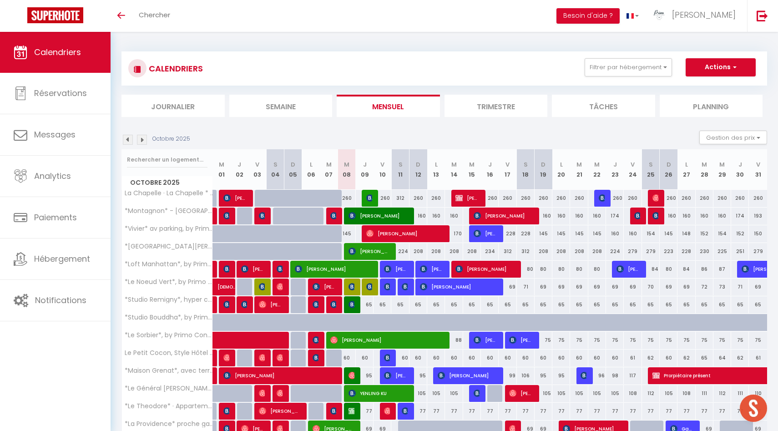
click at [129, 137] on img at bounding box center [128, 140] width 10 height 10
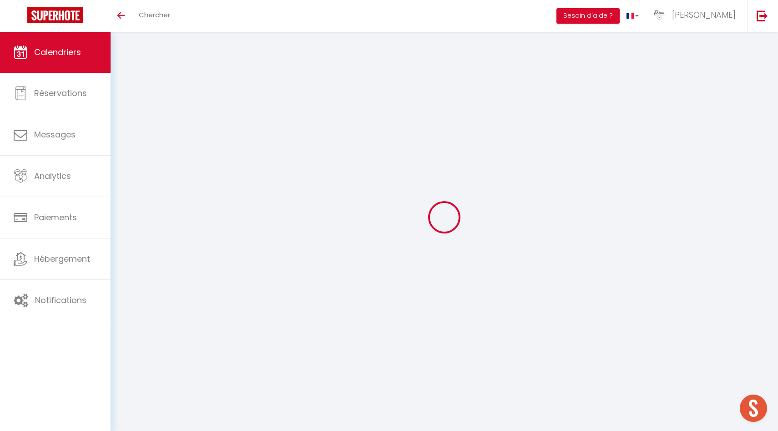
select select
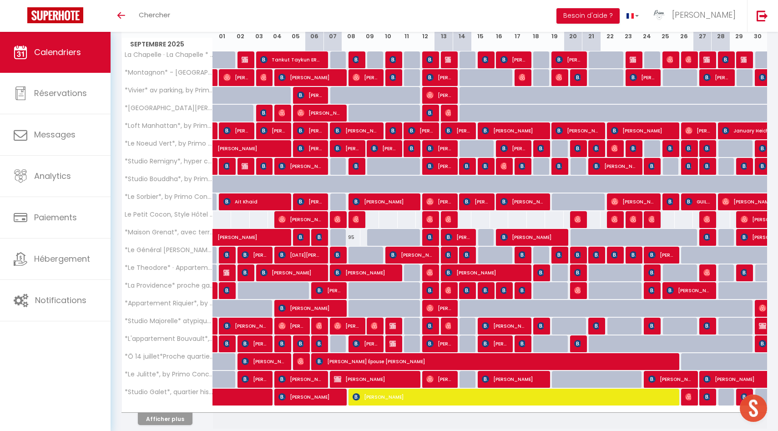
scroll to position [173, 0]
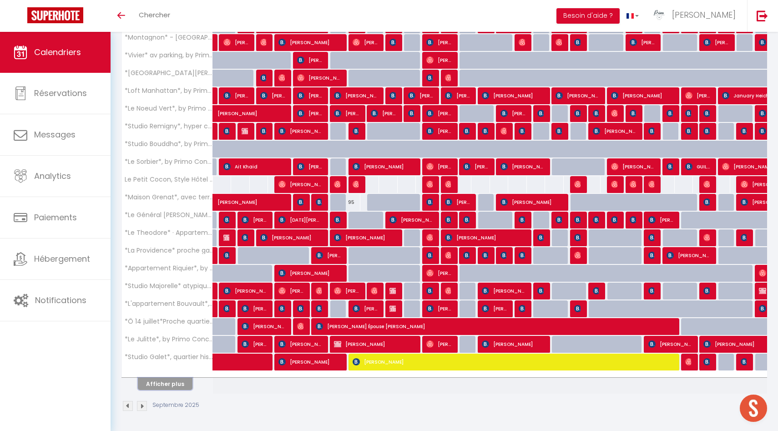
click at [166, 381] on button "Afficher plus" at bounding box center [165, 384] width 55 height 12
select select
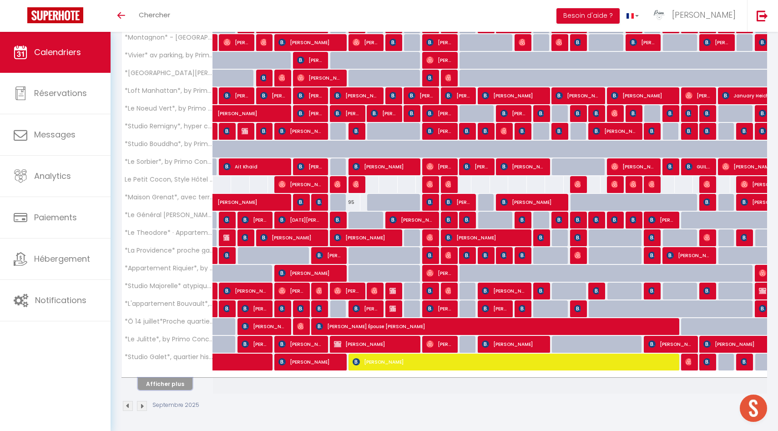
select select
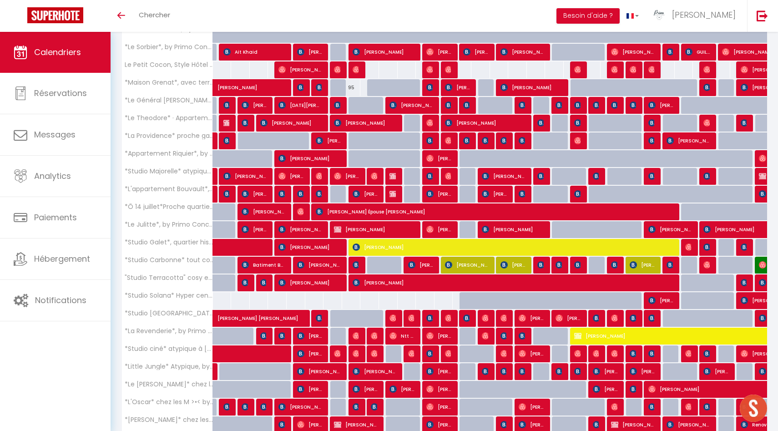
scroll to position [387, 0]
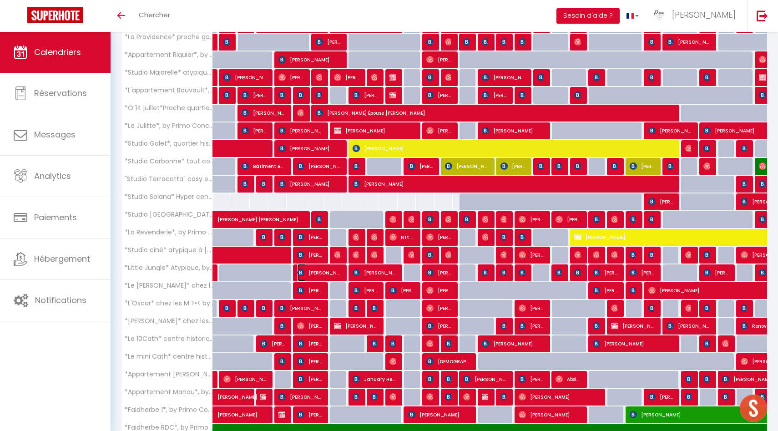
click at [310, 272] on span "Lorna Stevens" at bounding box center [319, 272] width 44 height 17
select select "OK"
select select "1"
select select "0"
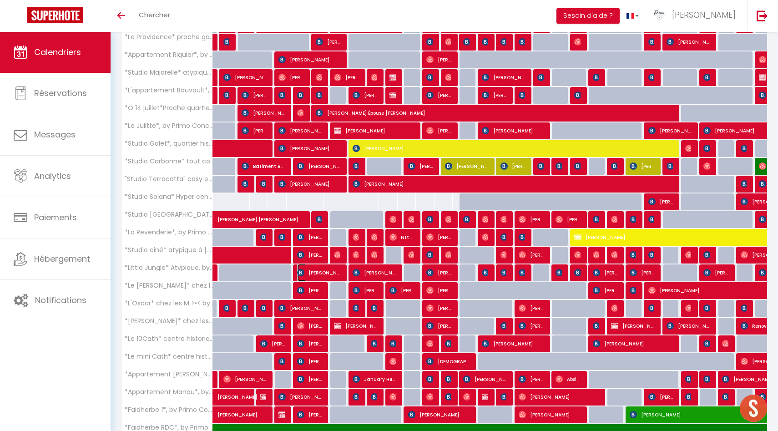
select select "1"
select select
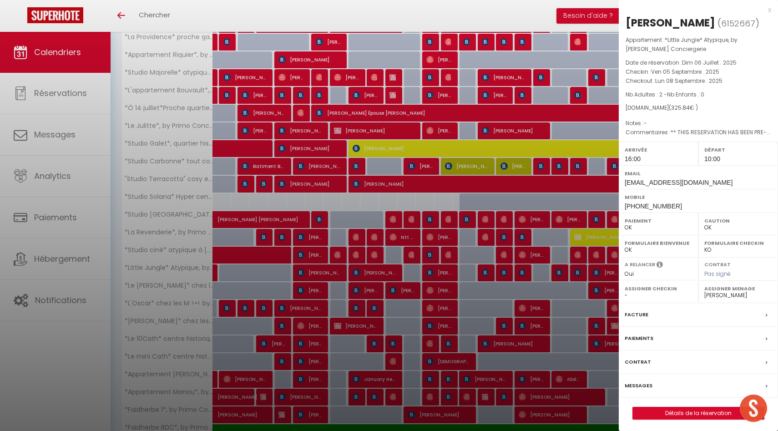
click at [310, 272] on div at bounding box center [389, 215] width 778 height 431
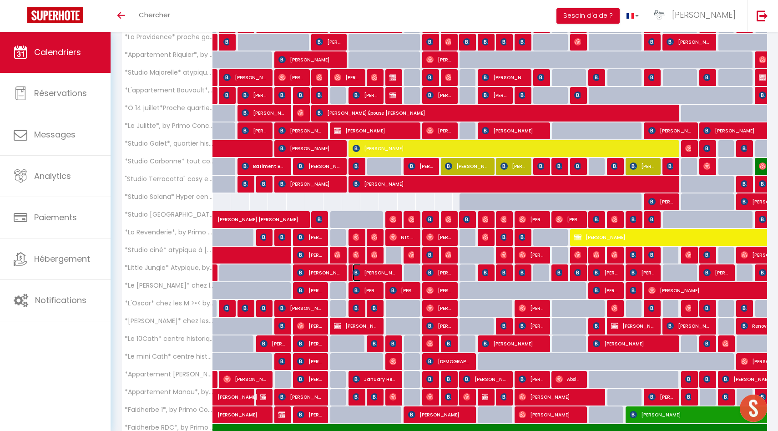
click at [366, 273] on span "[PERSON_NAME]" at bounding box center [375, 272] width 44 height 17
select select "49559"
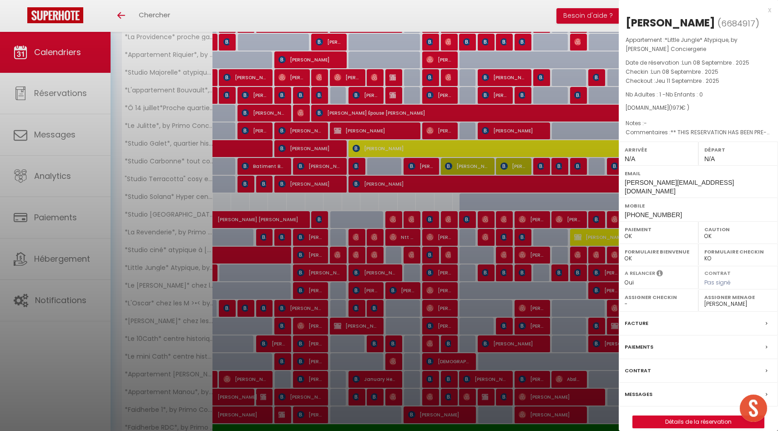
click at [366, 273] on div at bounding box center [389, 215] width 778 height 431
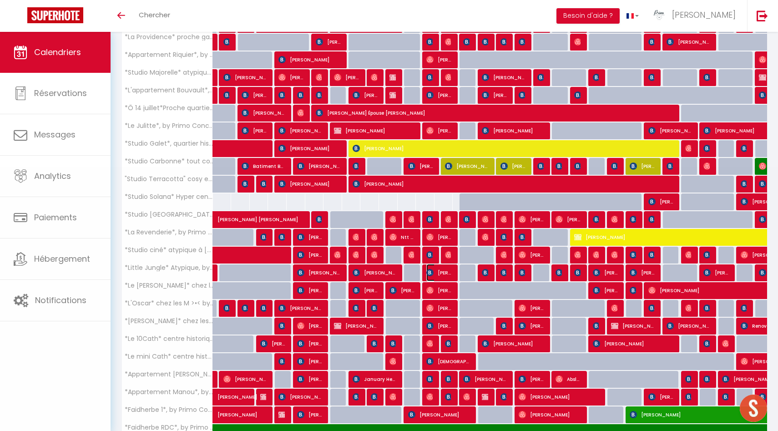
click at [443, 271] on span "Michael Viresolvit" at bounding box center [439, 272] width 25 height 17
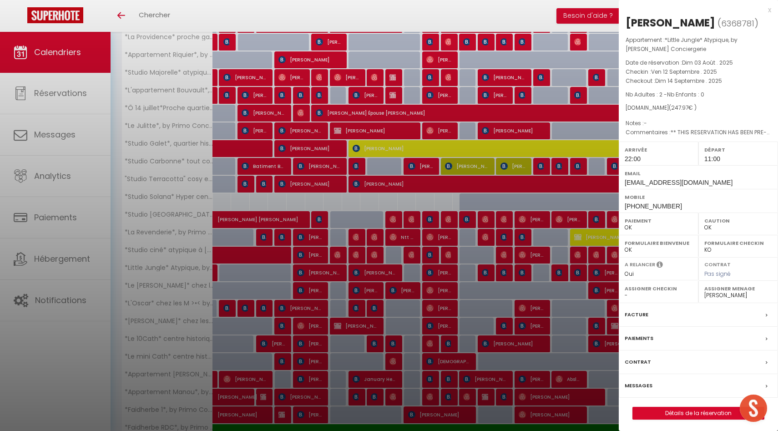
click at [443, 271] on div at bounding box center [389, 215] width 778 height 431
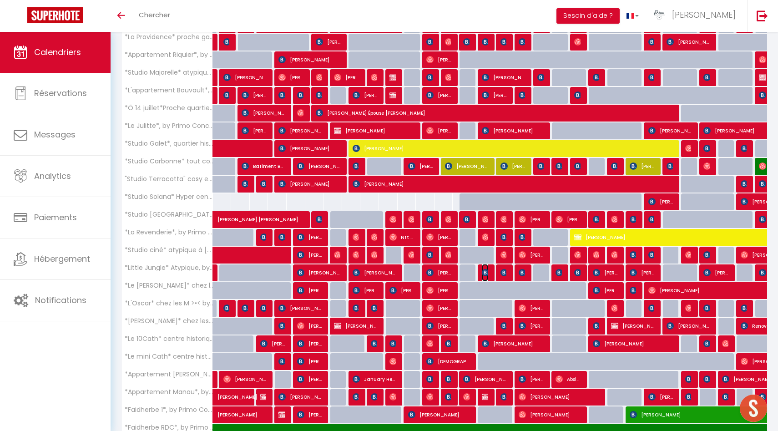
click at [485, 272] on img at bounding box center [485, 272] width 7 height 7
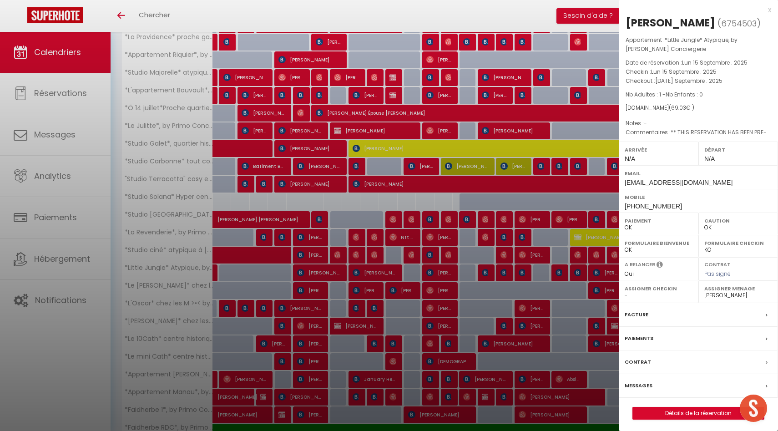
click at [485, 272] on div at bounding box center [389, 215] width 778 height 431
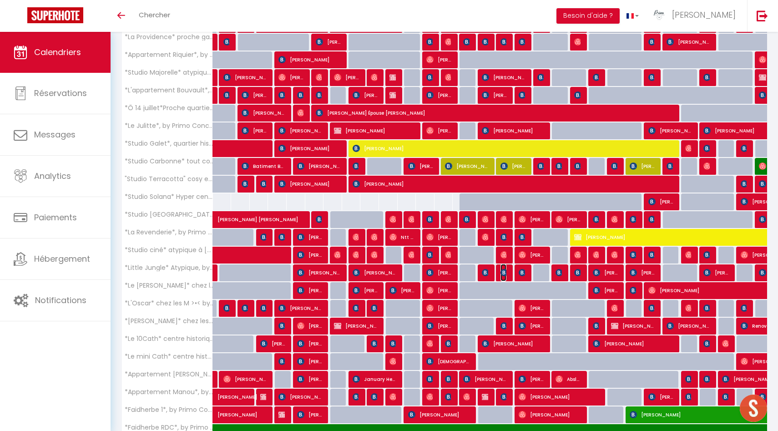
click at [504, 272] on img at bounding box center [504, 272] width 7 height 7
select select "1"
select select "50844"
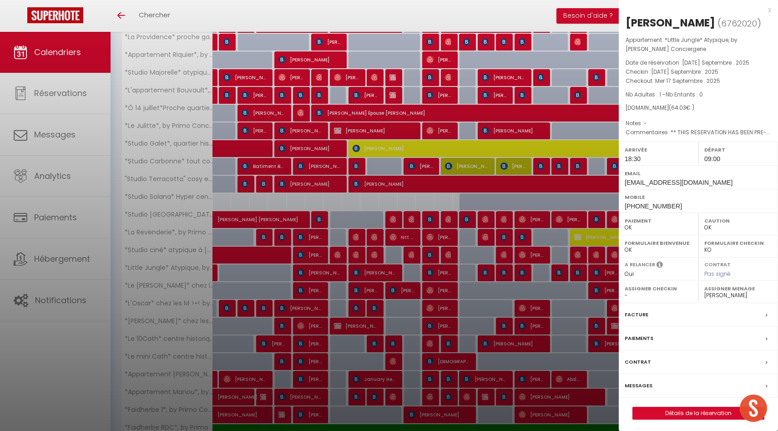
click at [504, 272] on div at bounding box center [389, 215] width 778 height 431
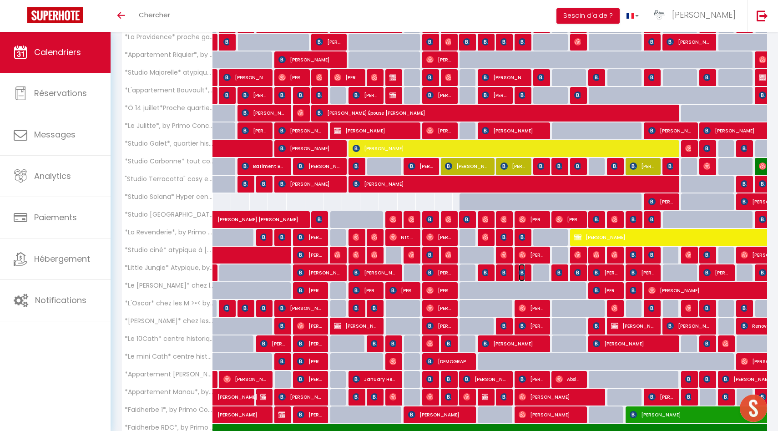
click at [524, 272] on img at bounding box center [522, 272] width 7 height 7
select select "KO"
select select "49559"
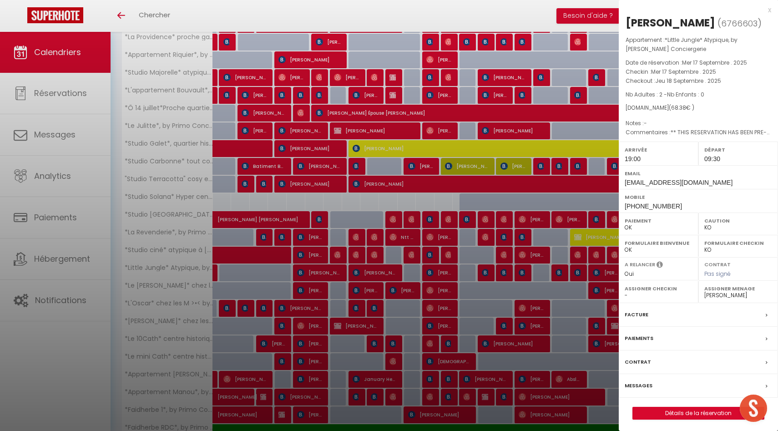
click at [524, 272] on div at bounding box center [389, 215] width 778 height 431
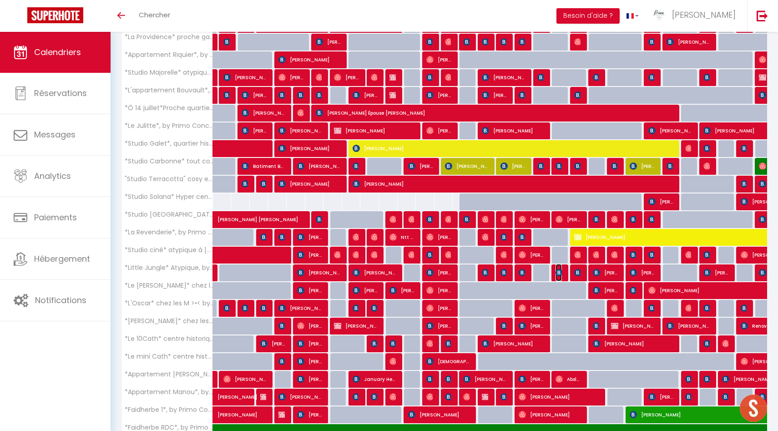
click at [559, 272] on img at bounding box center [559, 272] width 7 height 7
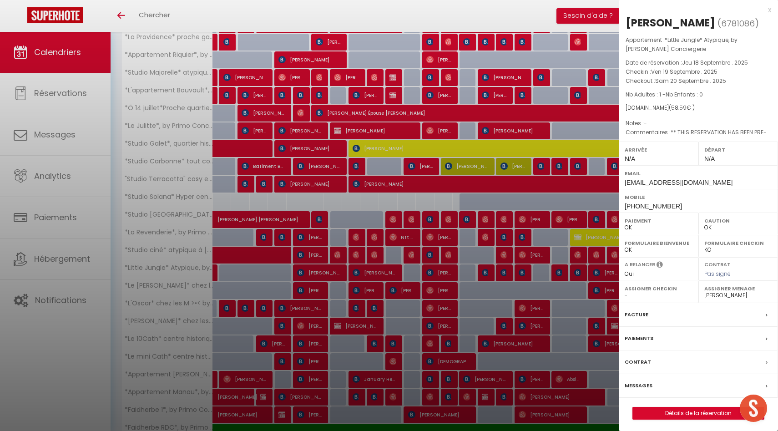
click at [559, 272] on div at bounding box center [389, 215] width 778 height 431
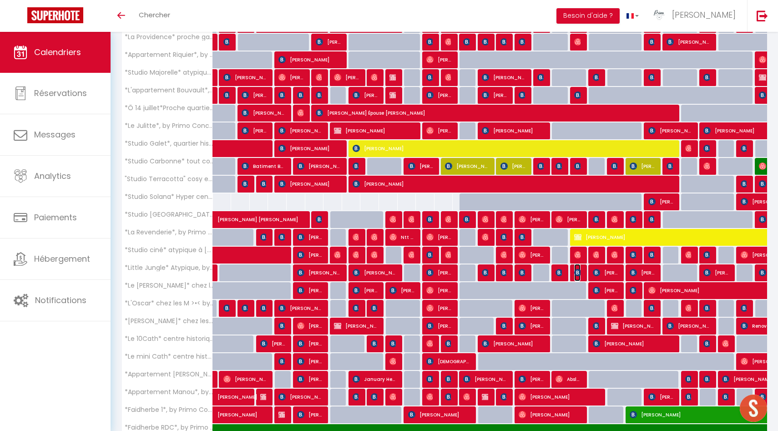
click at [580, 271] on img at bounding box center [578, 272] width 7 height 7
select select "KO"
select select "1"
select select "50844"
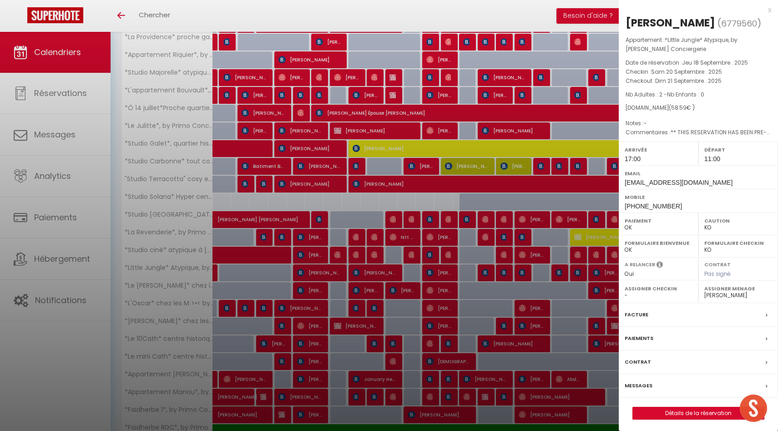
click at [580, 271] on div at bounding box center [389, 215] width 778 height 431
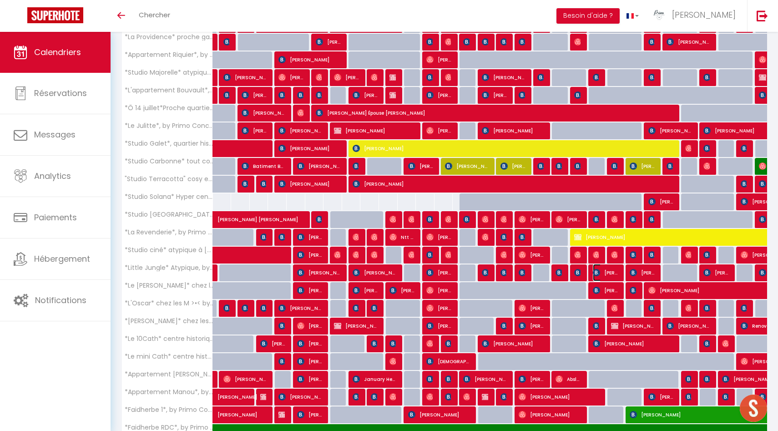
click at [605, 271] on span "Sloan Gregory" at bounding box center [605, 272] width 25 height 17
select select "OK"
select select "48508"
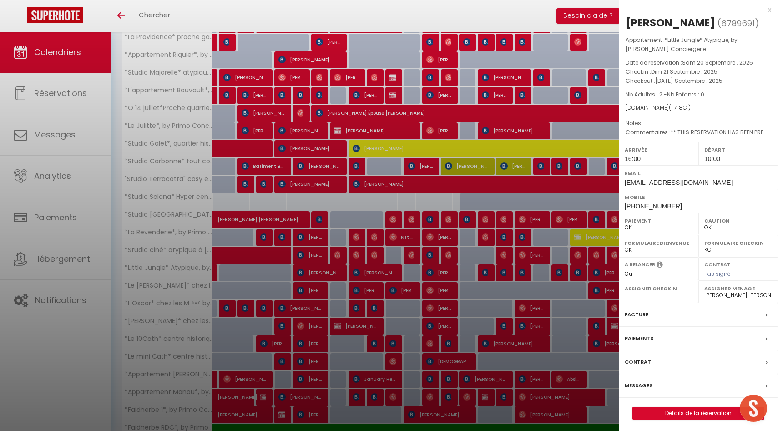
click at [605, 271] on div at bounding box center [389, 215] width 778 height 431
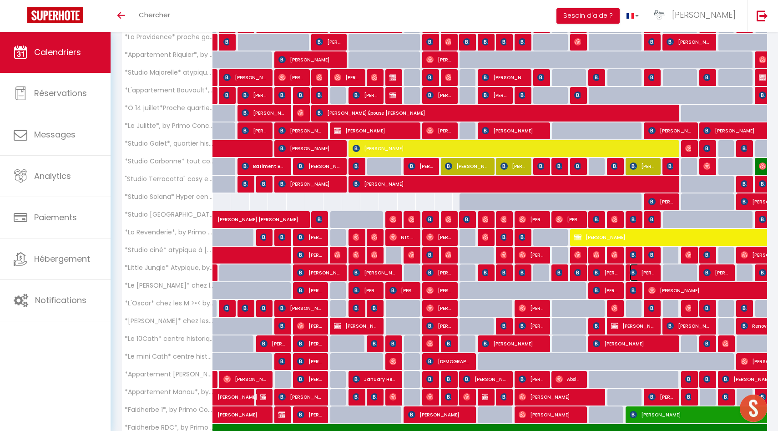
click at [637, 270] on img at bounding box center [633, 272] width 7 height 7
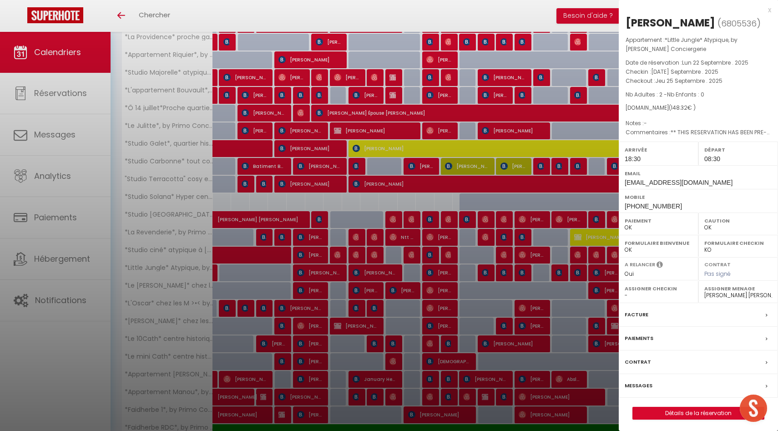
click at [543, 285] on div at bounding box center [389, 215] width 778 height 431
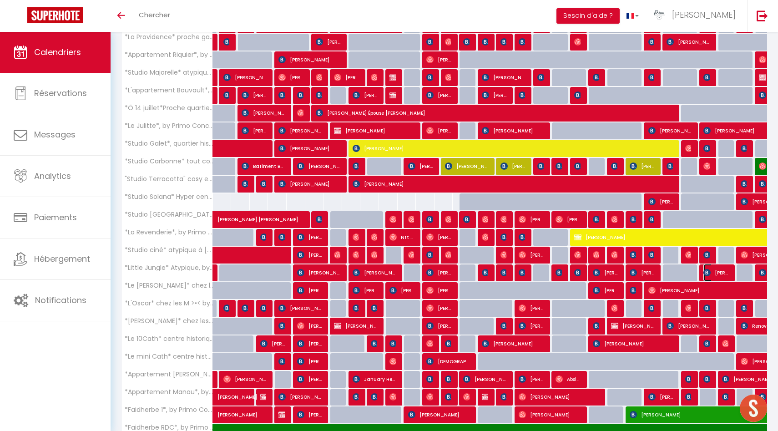
drag, startPoint x: 717, startPoint y: 274, endPoint x: 577, endPoint y: 289, distance: 141.0
click at [717, 274] on span "sylvain Bonnardot" at bounding box center [716, 272] width 25 height 17
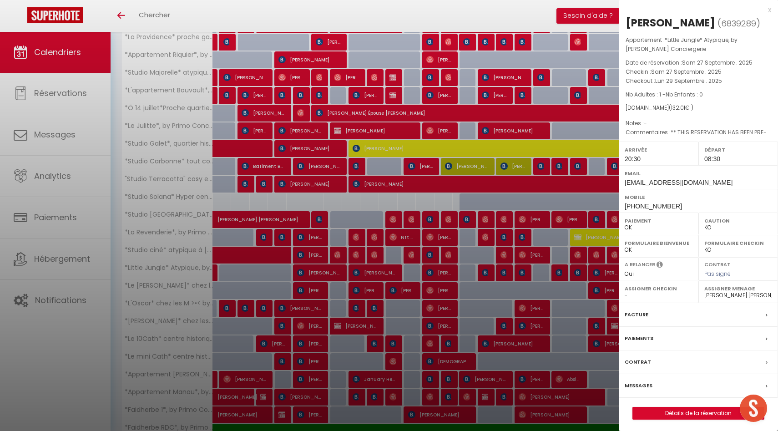
click at [528, 293] on div at bounding box center [389, 215] width 778 height 431
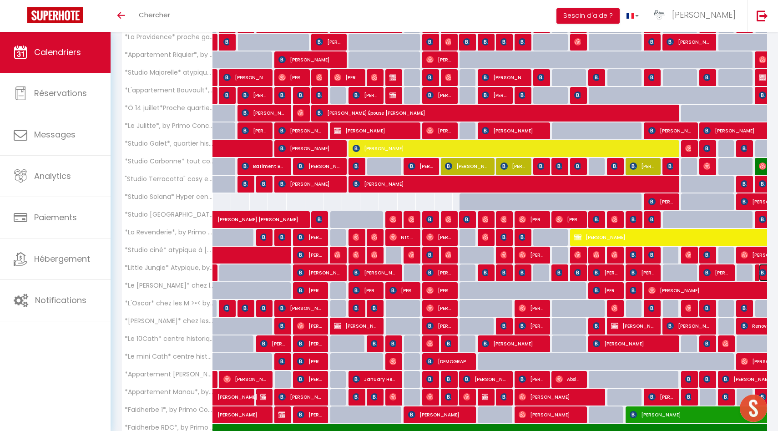
click at [763, 270] on img at bounding box center [762, 272] width 7 height 7
select select "OK"
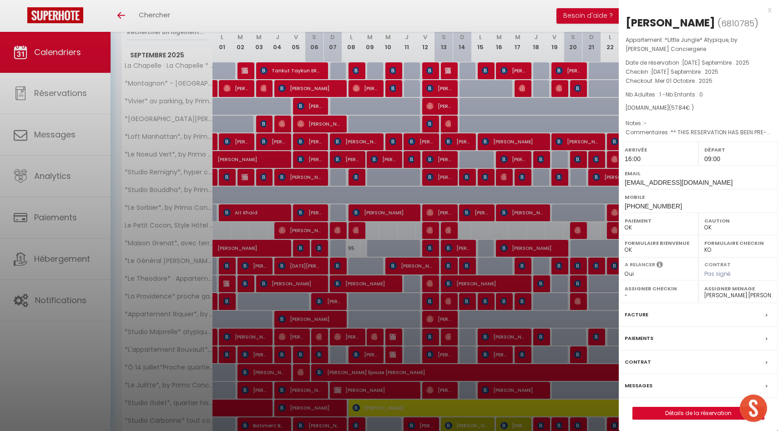
scroll to position [0, 0]
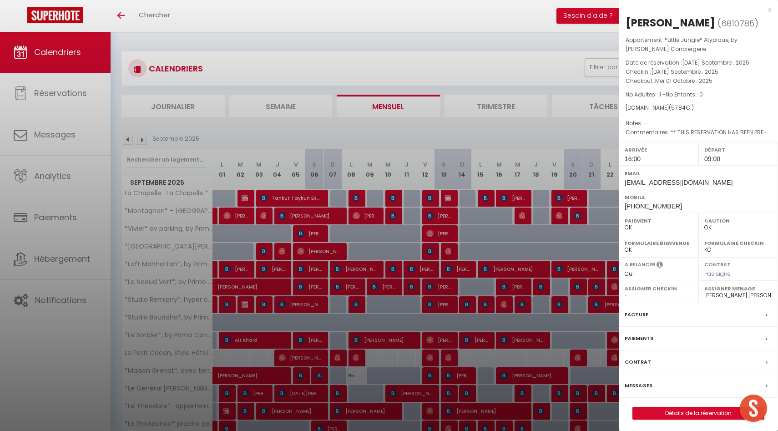
click at [155, 300] on div at bounding box center [389, 215] width 778 height 431
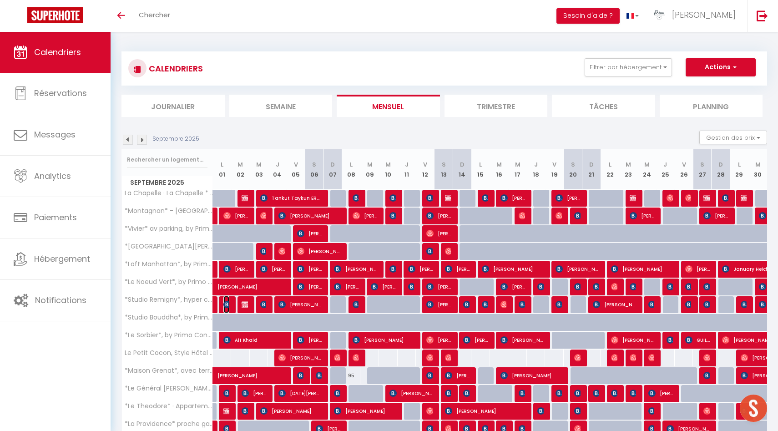
click at [226, 304] on img at bounding box center [227, 304] width 7 height 7
select select "49559"
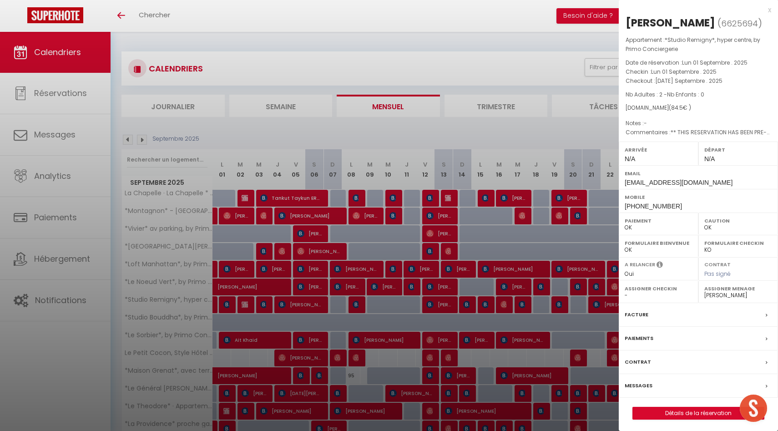
click at [226, 304] on div at bounding box center [389, 215] width 778 height 431
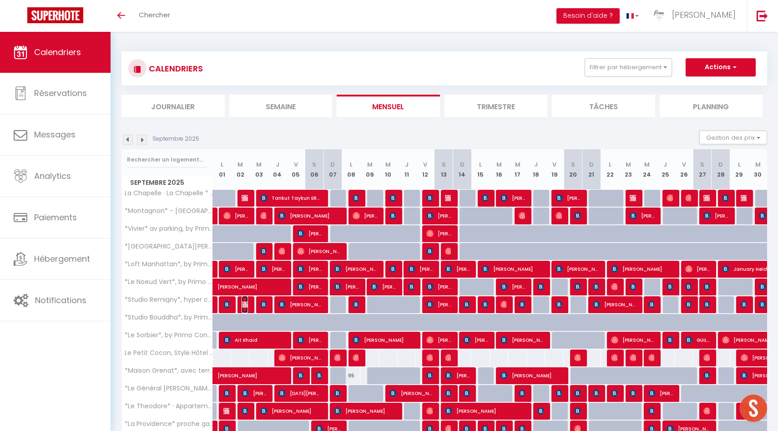
click at [245, 303] on img at bounding box center [245, 304] width 7 height 7
select select "KO"
select select
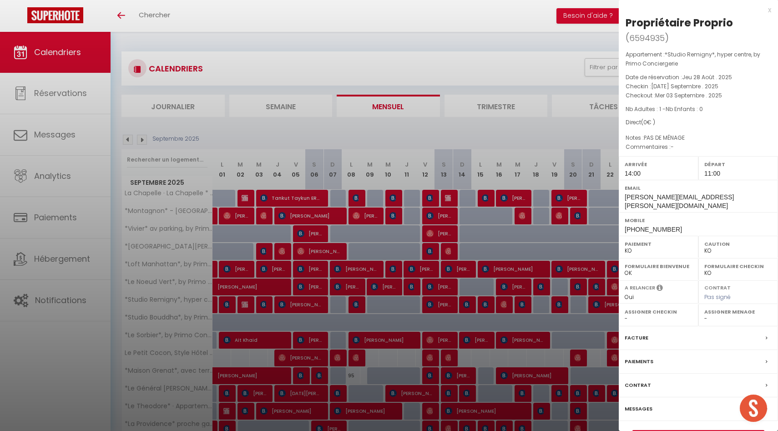
click at [245, 303] on div at bounding box center [389, 215] width 778 height 431
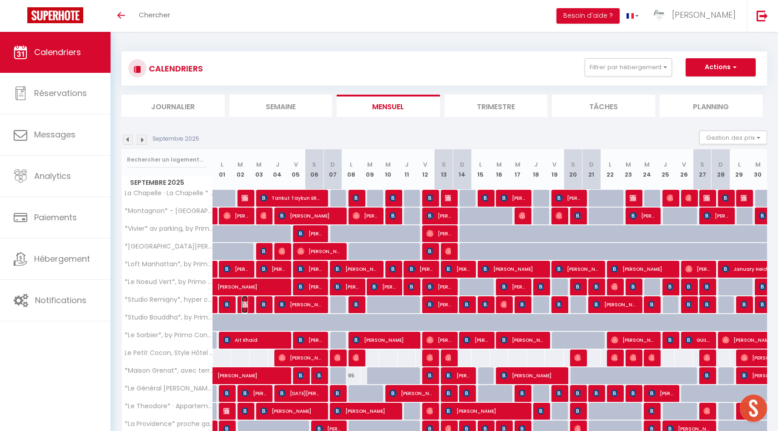
click at [245, 303] on img at bounding box center [245, 304] width 7 height 7
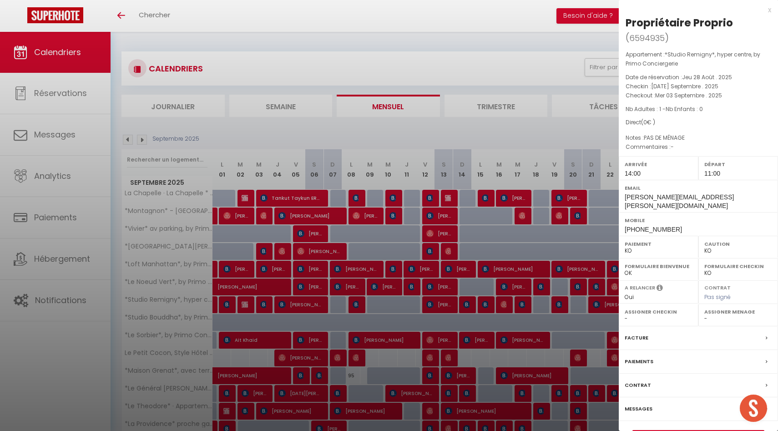
click at [245, 303] on div at bounding box center [389, 215] width 778 height 431
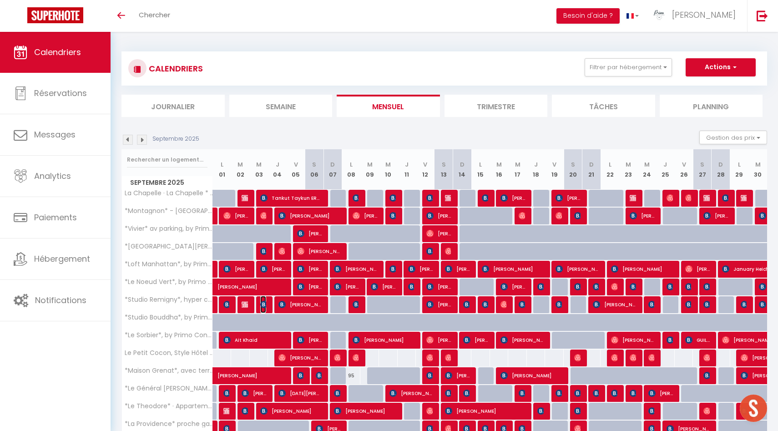
click at [262, 304] on img at bounding box center [263, 304] width 7 height 7
select select "OK"
select select "1"
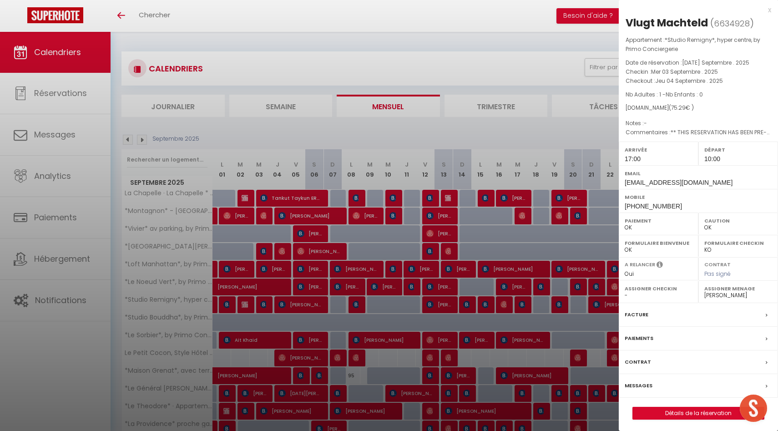
click at [262, 304] on div at bounding box center [389, 215] width 778 height 431
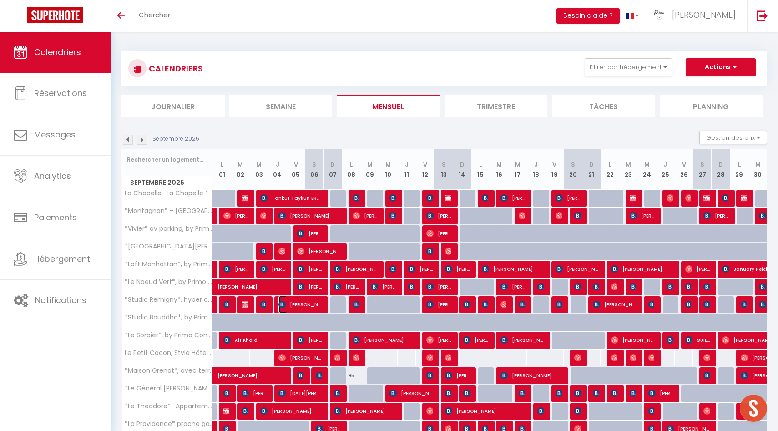
click at [301, 304] on span "[PERSON_NAME]" at bounding box center [301, 304] width 44 height 17
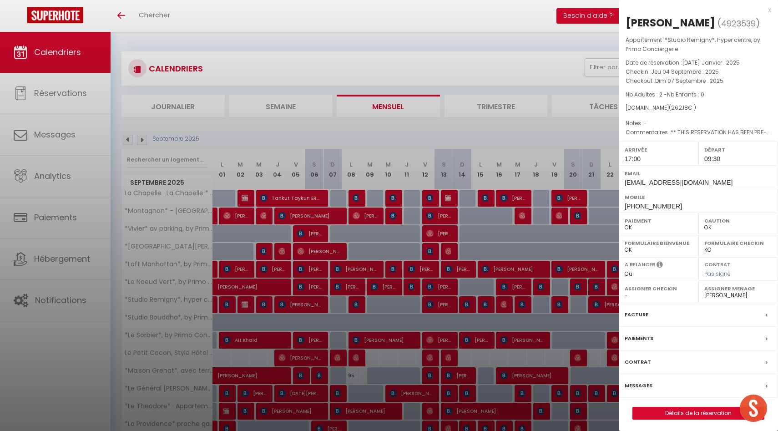
click at [301, 304] on div at bounding box center [389, 215] width 778 height 431
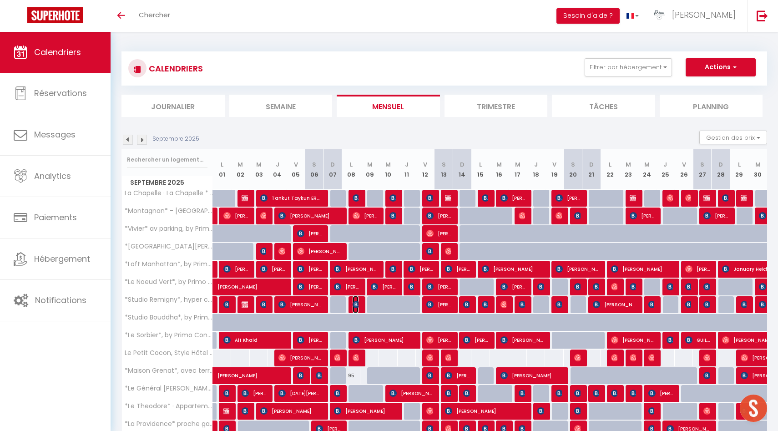
click at [356, 305] on img at bounding box center [356, 304] width 7 height 7
select select "50844"
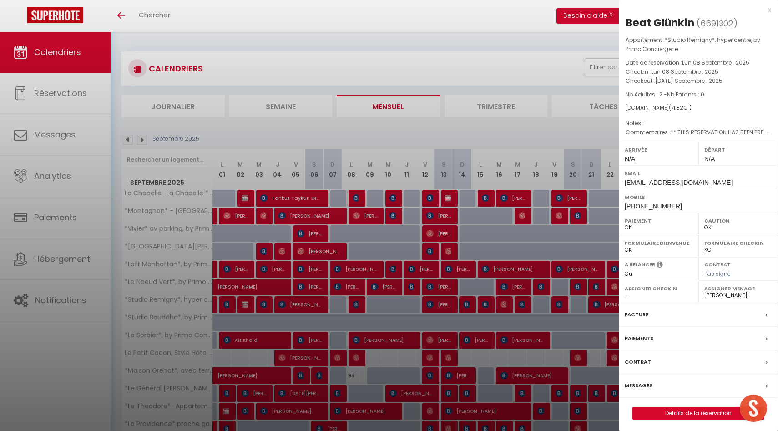
click at [356, 305] on div at bounding box center [389, 215] width 778 height 431
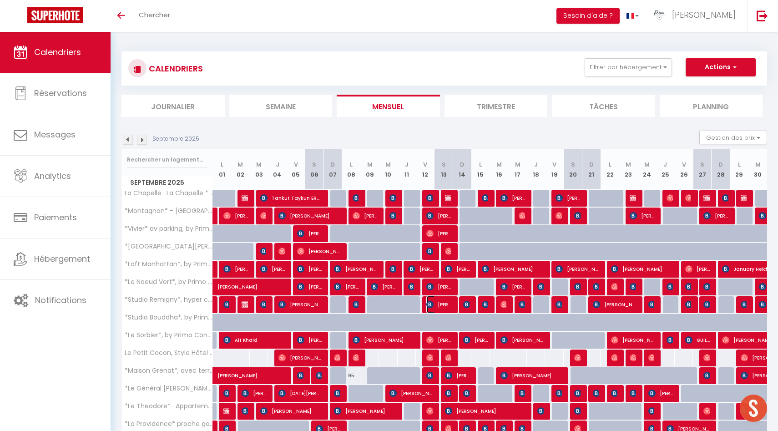
click at [447, 310] on span "[PERSON_NAME]" at bounding box center [439, 304] width 25 height 17
select select "1"
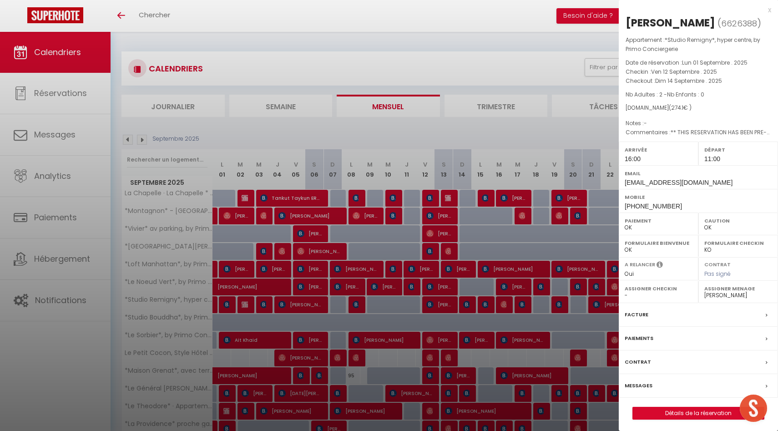
click at [447, 310] on div at bounding box center [389, 215] width 778 height 431
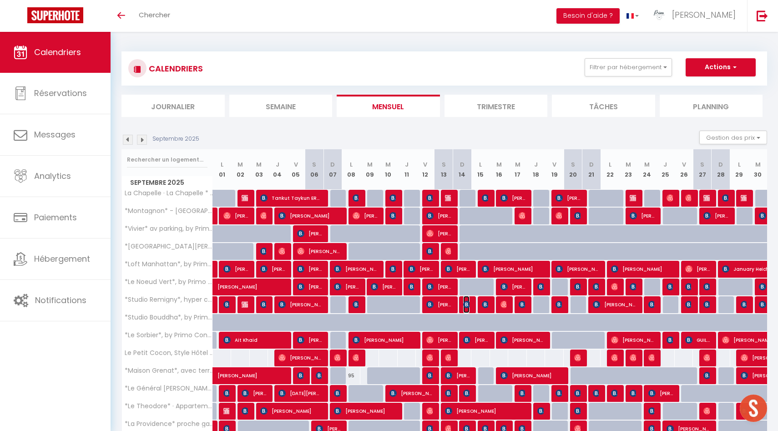
click at [467, 305] on img at bounding box center [466, 304] width 7 height 7
select select "49559"
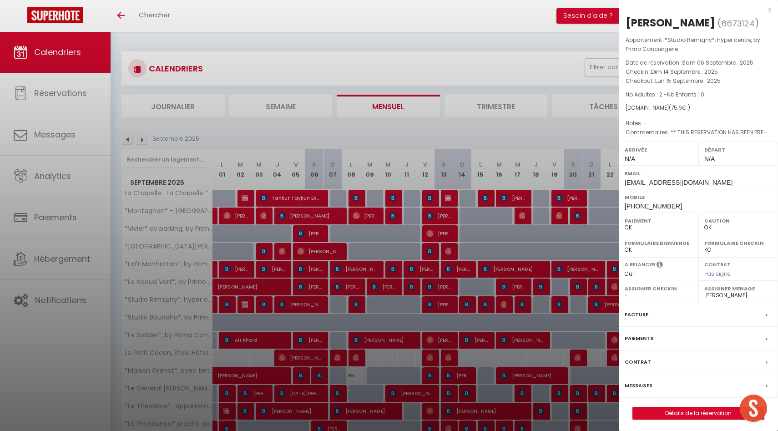
click at [467, 305] on div at bounding box center [389, 215] width 778 height 431
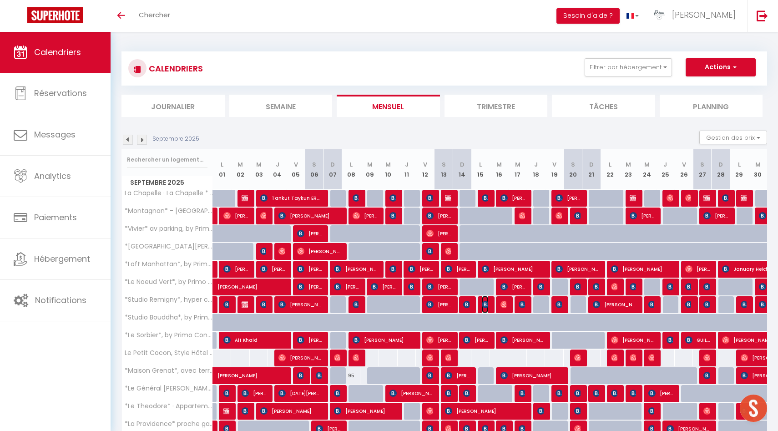
click at [483, 305] on img at bounding box center [485, 304] width 7 height 7
select select "KO"
select select "1"
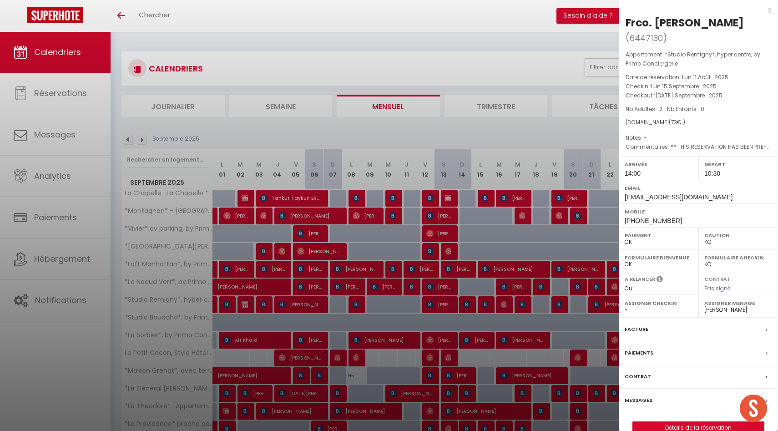
click at [483, 305] on div at bounding box center [389, 215] width 778 height 431
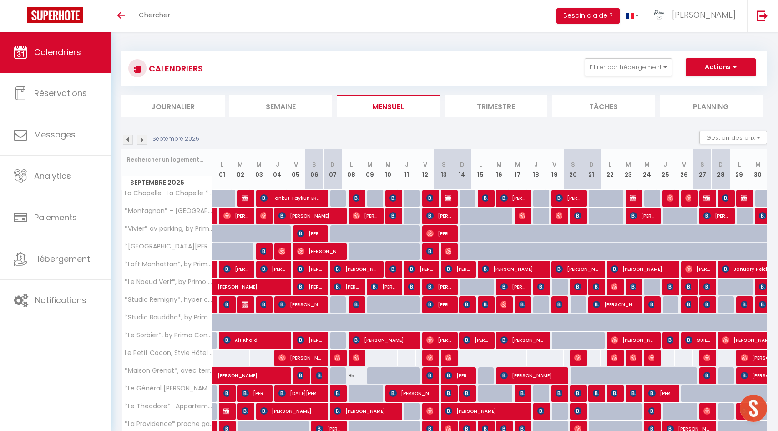
click at [507, 304] on div at bounding box center [505, 304] width 19 height 17
click at [504, 304] on img at bounding box center [504, 304] width 7 height 7
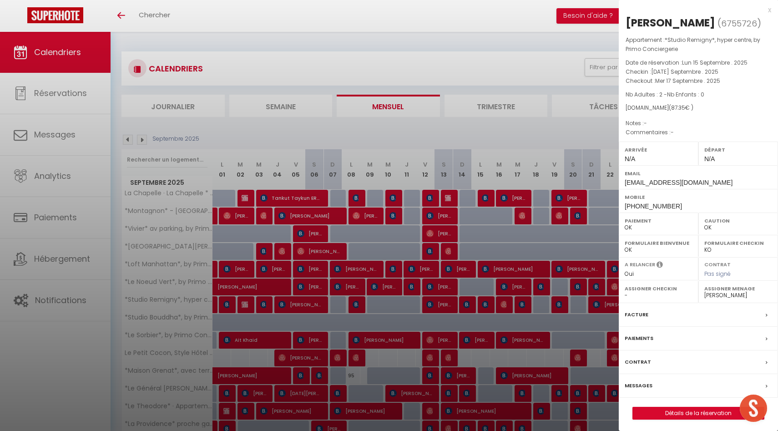
click at [504, 304] on div at bounding box center [389, 215] width 778 height 431
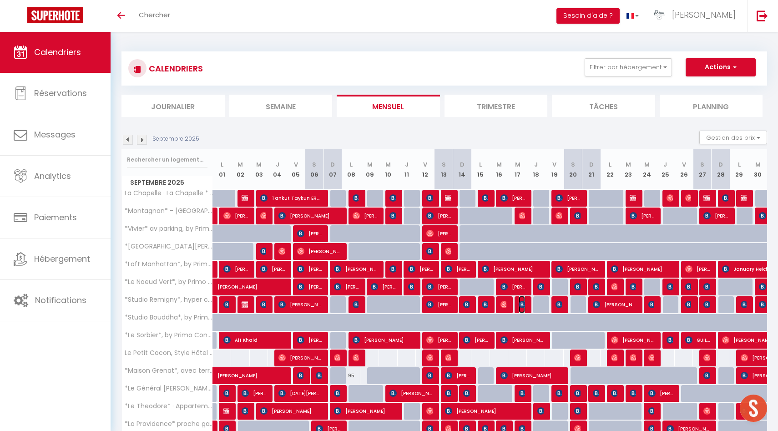
click at [524, 304] on img at bounding box center [522, 304] width 7 height 7
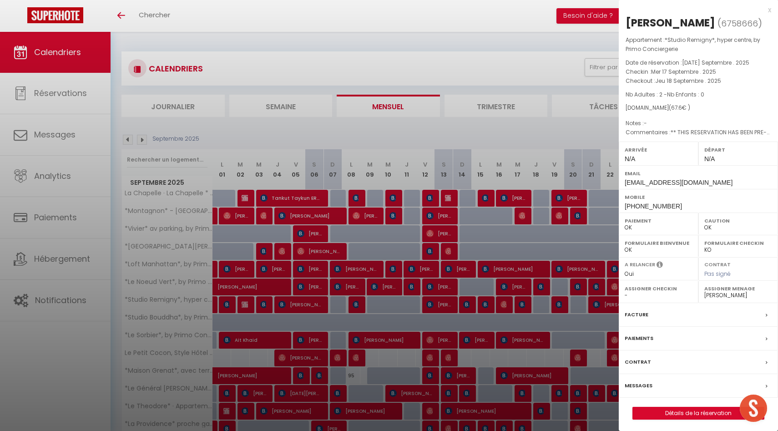
click at [524, 304] on div at bounding box center [389, 215] width 778 height 431
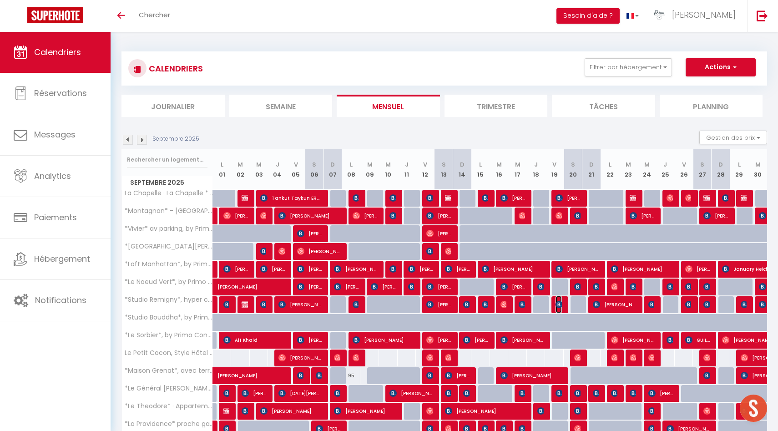
click at [559, 305] on img at bounding box center [559, 304] width 7 height 7
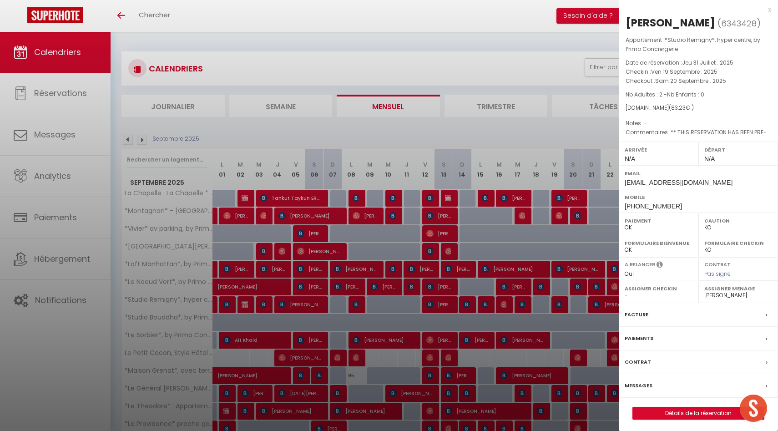
click at [559, 305] on div at bounding box center [389, 215] width 778 height 431
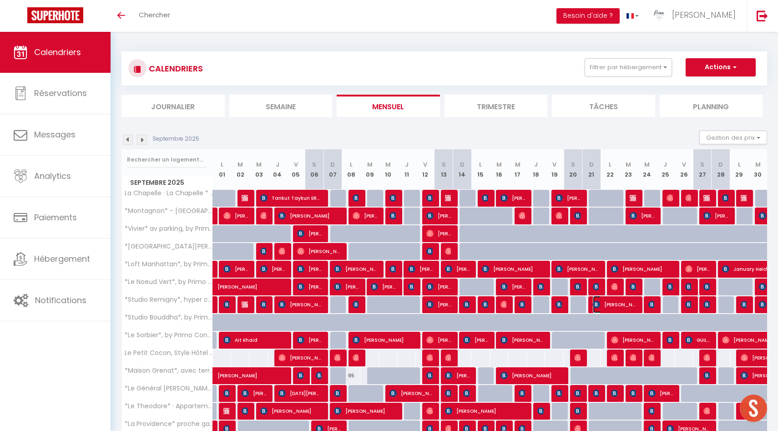
click at [603, 302] on span "[PERSON_NAME]" at bounding box center [615, 304] width 44 height 17
select select "OK"
select select "1"
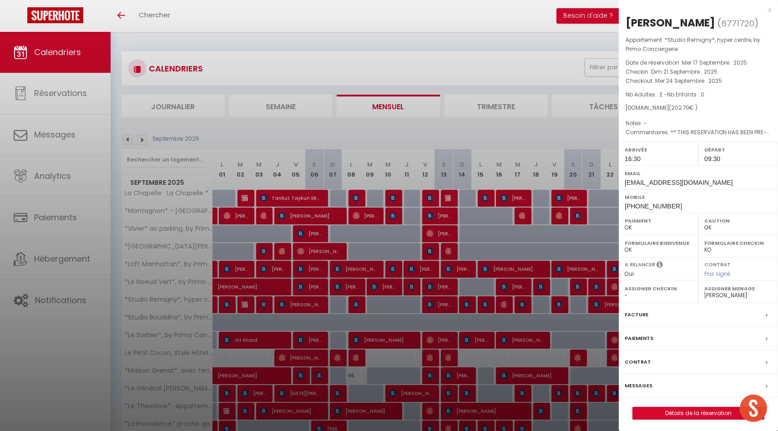
click at [603, 303] on div at bounding box center [389, 215] width 778 height 431
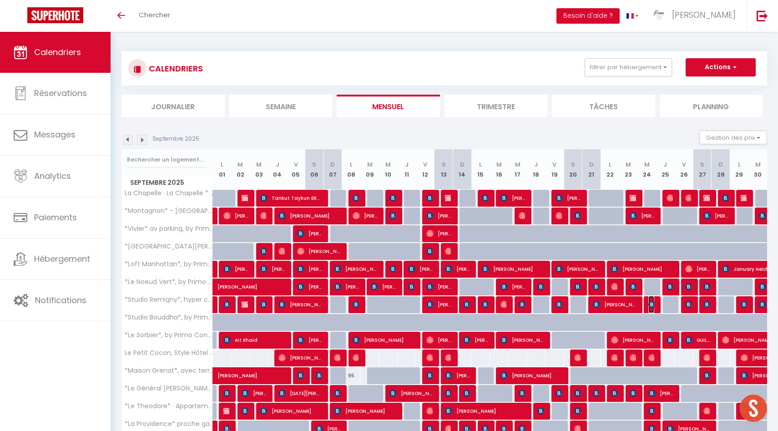
click at [651, 303] on img at bounding box center [652, 304] width 7 height 7
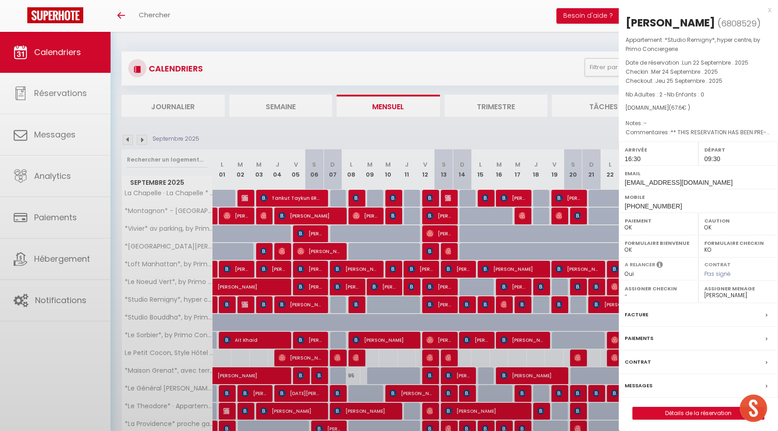
click at [577, 318] on div at bounding box center [389, 215] width 778 height 431
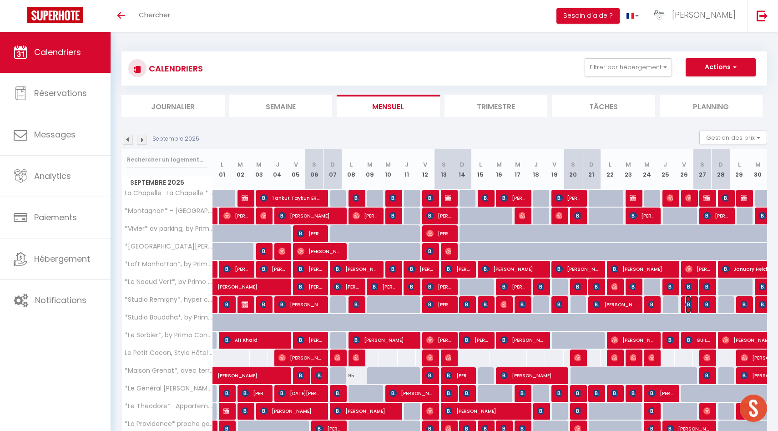
drag, startPoint x: 688, startPoint y: 302, endPoint x: 663, endPoint y: 309, distance: 26.1
click at [688, 301] on img at bounding box center [689, 304] width 7 height 7
select select "32848"
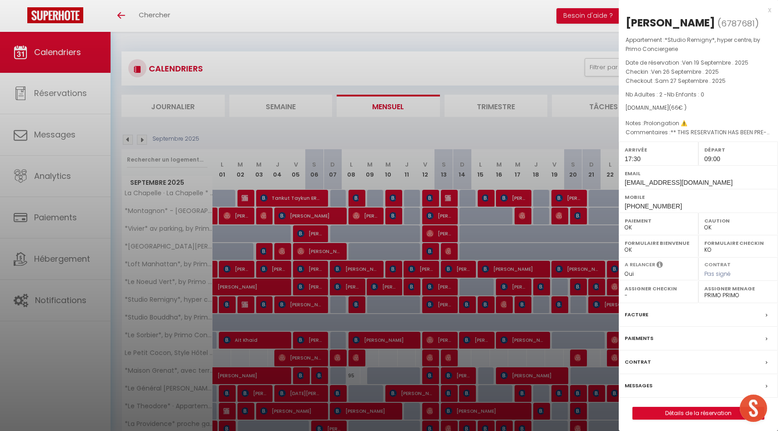
click at [547, 338] on div at bounding box center [389, 215] width 778 height 431
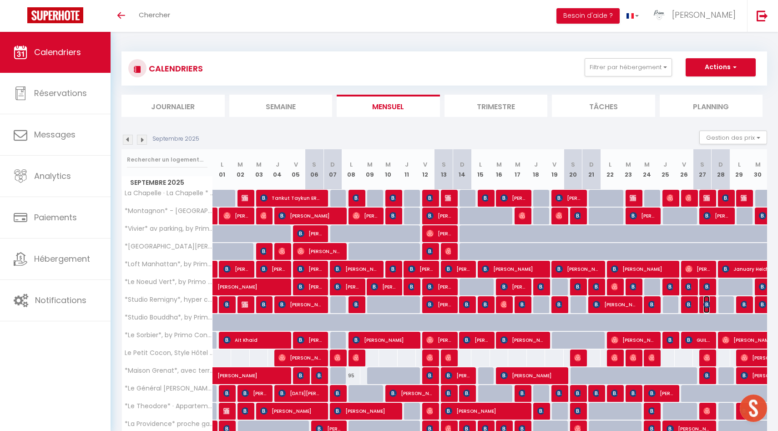
click at [707, 303] on img at bounding box center [707, 304] width 7 height 7
select select "KO"
select select "30880"
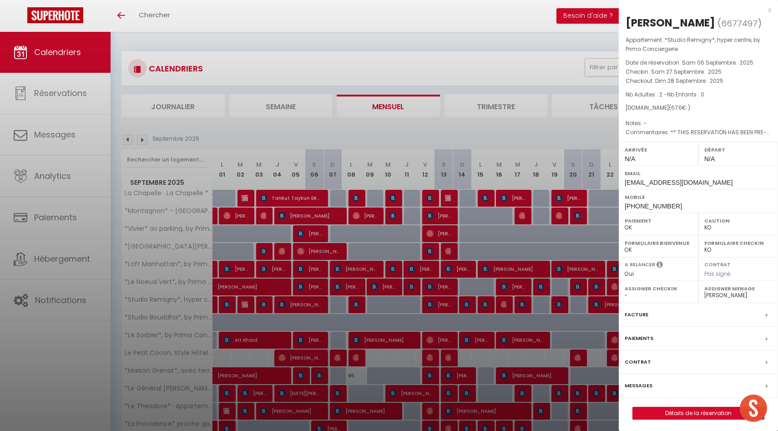
click at [608, 318] on div at bounding box center [389, 215] width 778 height 431
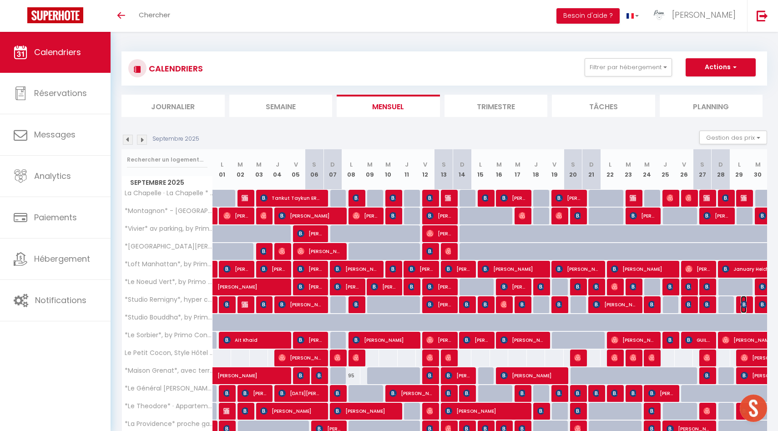
click at [744, 305] on img at bounding box center [744, 304] width 7 height 7
select select "OK"
select select "1"
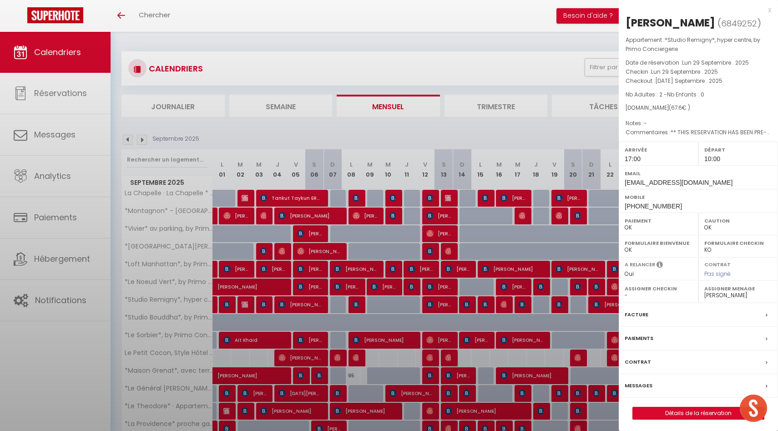
click at [572, 315] on div at bounding box center [389, 215] width 778 height 431
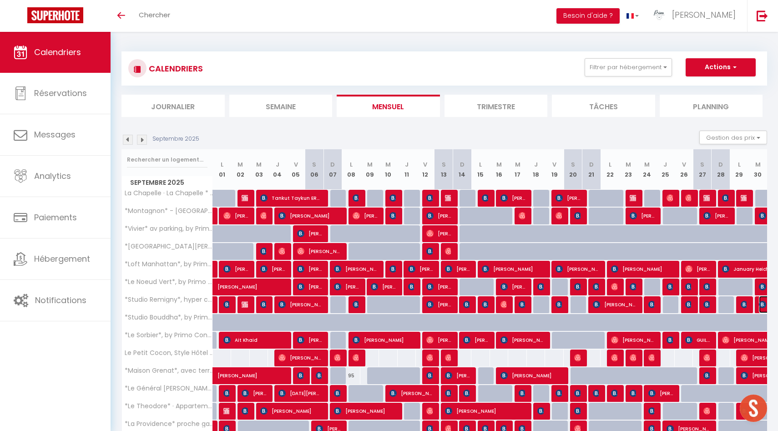
click at [763, 302] on img at bounding box center [762, 304] width 7 height 7
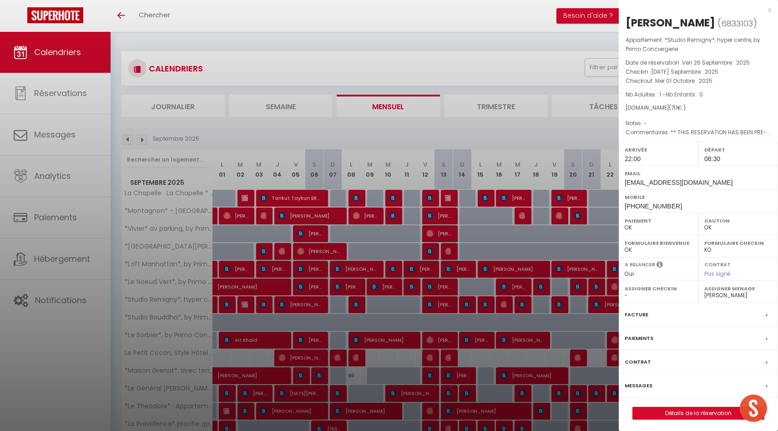
click at [554, 313] on div at bounding box center [389, 215] width 778 height 431
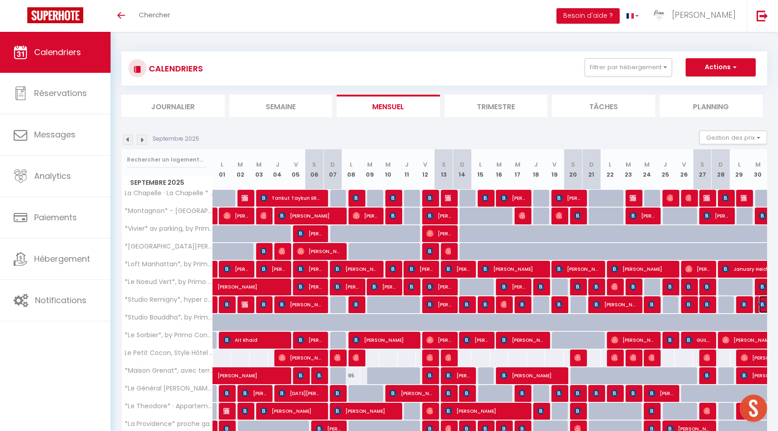
click at [763, 305] on img at bounding box center [762, 304] width 7 height 7
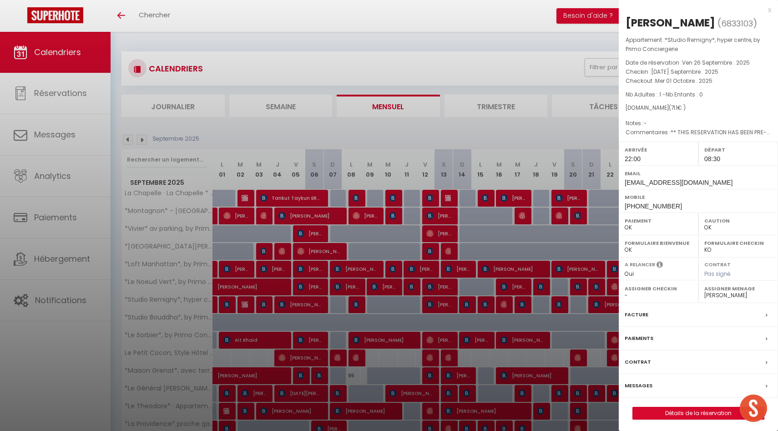
click at [529, 320] on div at bounding box center [389, 215] width 778 height 431
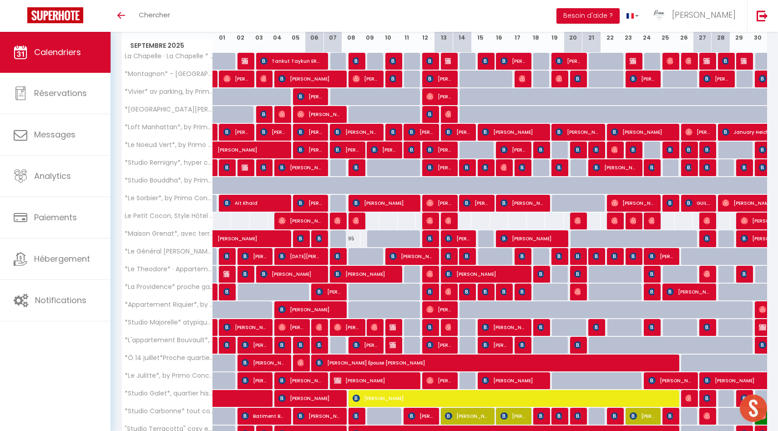
scroll to position [215, 0]
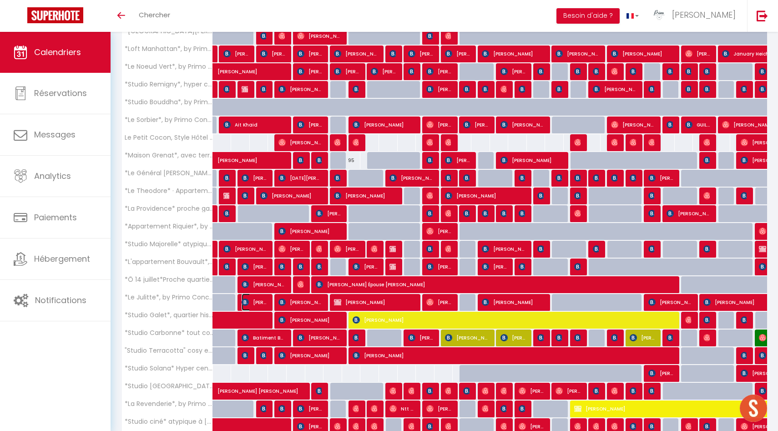
click at [254, 299] on span "[PERSON_NAME]" at bounding box center [254, 302] width 25 height 17
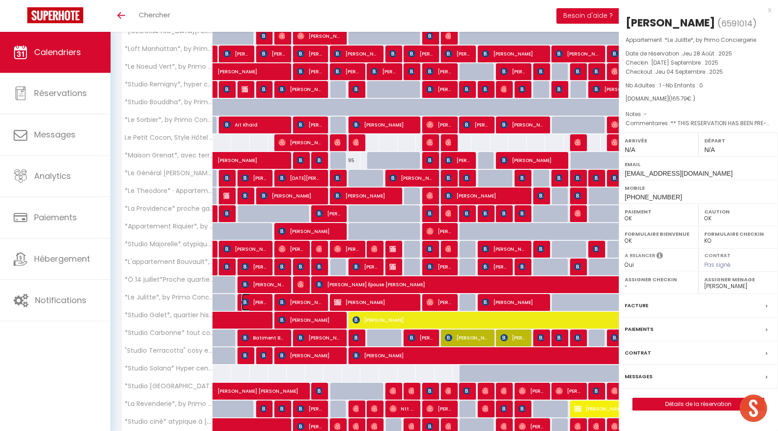
select select "50844"
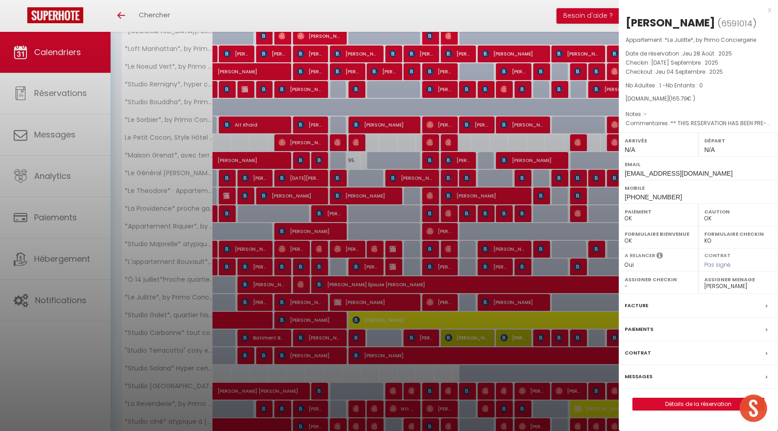
click at [254, 299] on div at bounding box center [389, 215] width 778 height 431
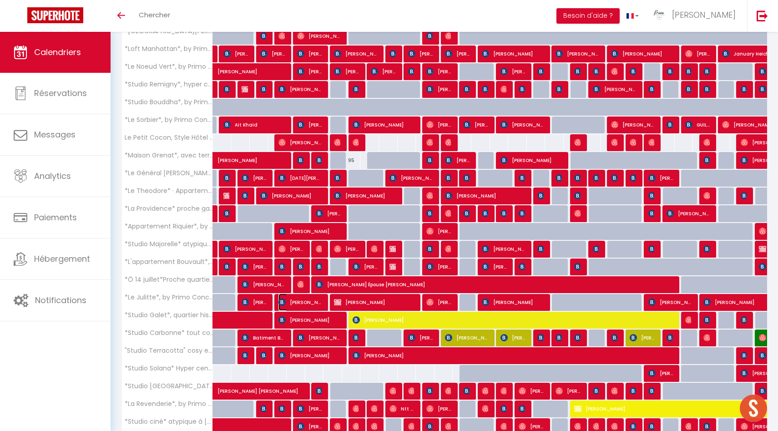
click at [300, 300] on span "[PERSON_NAME]" at bounding box center [301, 302] width 44 height 17
select select "1"
select select "49559"
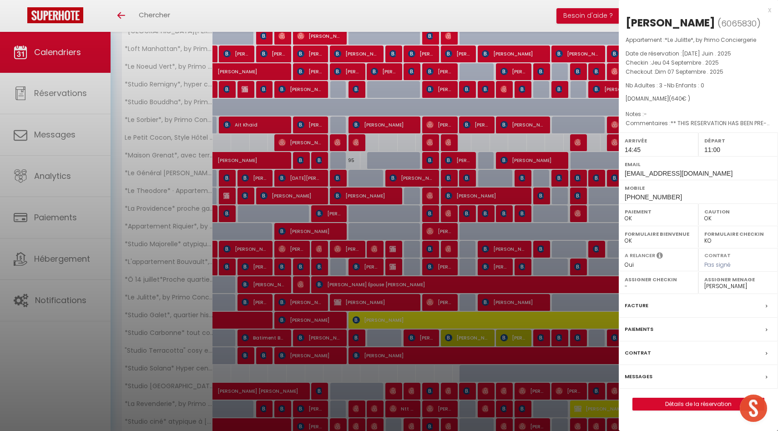
click at [300, 300] on div at bounding box center [389, 215] width 778 height 431
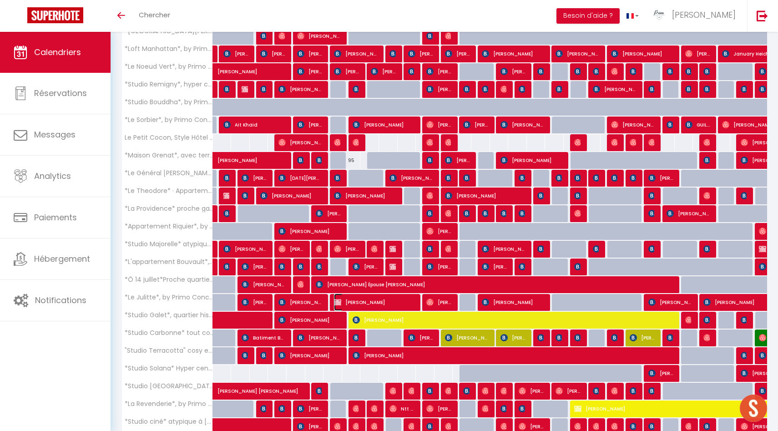
click at [353, 301] on span "[PERSON_NAME]" at bounding box center [374, 302] width 81 height 17
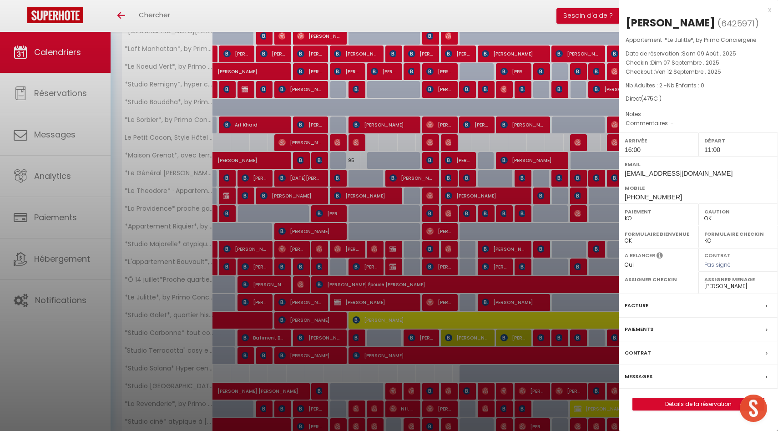
click at [353, 301] on div at bounding box center [389, 215] width 778 height 431
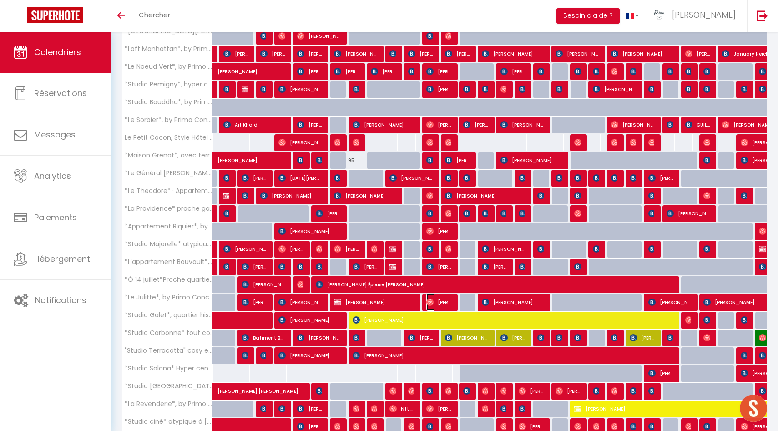
click at [438, 300] on span "[PERSON_NAME]" at bounding box center [439, 302] width 25 height 17
select select "OK"
select select "1"
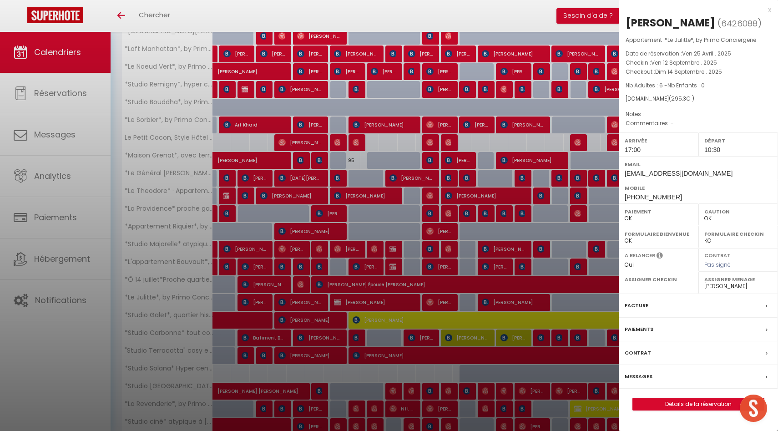
click at [438, 300] on div at bounding box center [389, 215] width 778 height 431
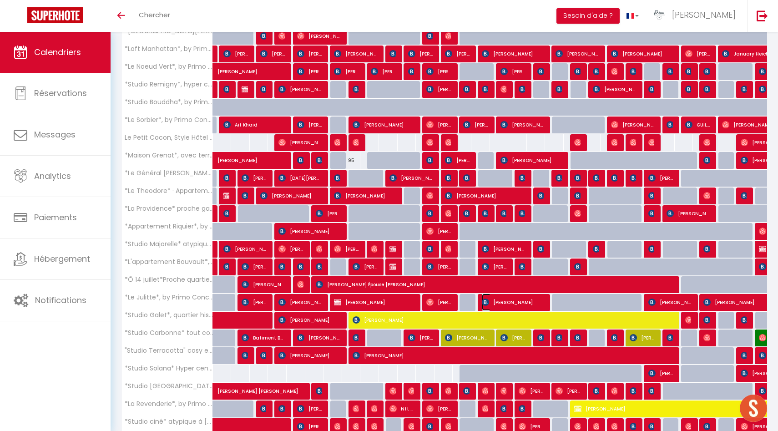
click at [499, 304] on span "[PERSON_NAME]" at bounding box center [513, 302] width 62 height 17
select select "50844"
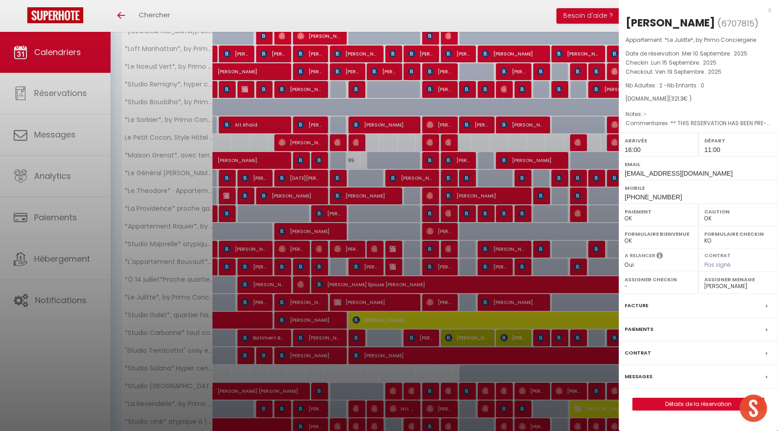
click at [499, 304] on div at bounding box center [389, 215] width 778 height 431
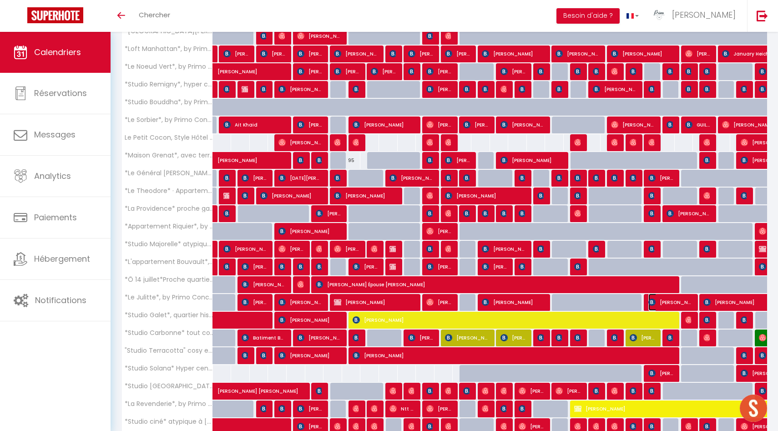
click at [670, 299] on span "[PERSON_NAME]" at bounding box center [671, 302] width 44 height 17
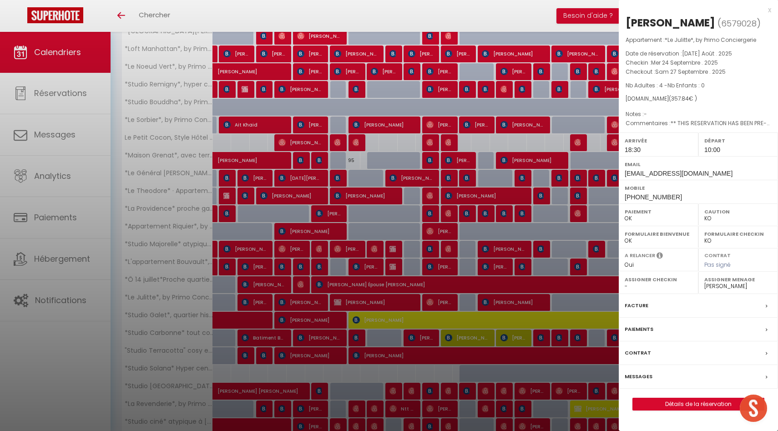
click at [569, 298] on div at bounding box center [389, 215] width 778 height 431
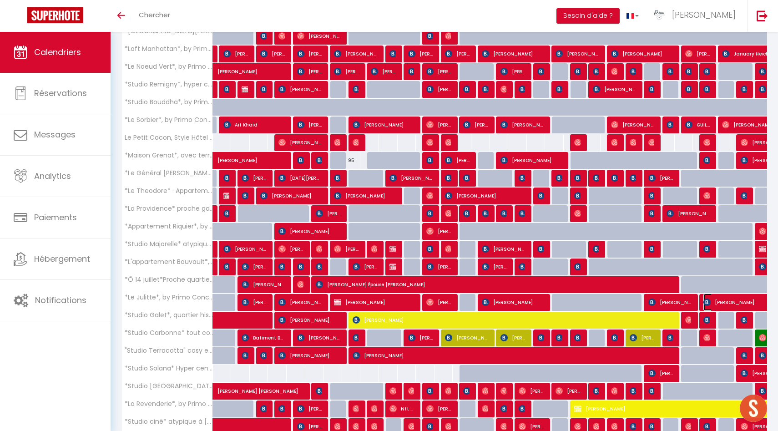
click at [722, 303] on span "[PERSON_NAME]" at bounding box center [788, 302] width 168 height 17
select select "OK"
select select "49559"
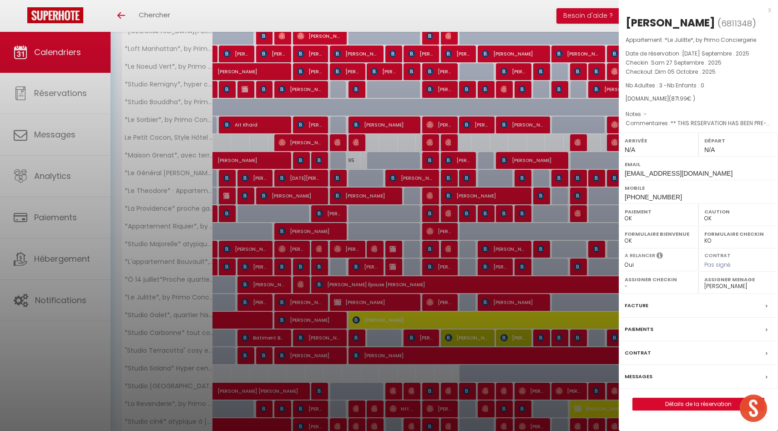
click at [579, 313] on div at bounding box center [389, 215] width 778 height 431
